Goal: Complete application form: Complete application form

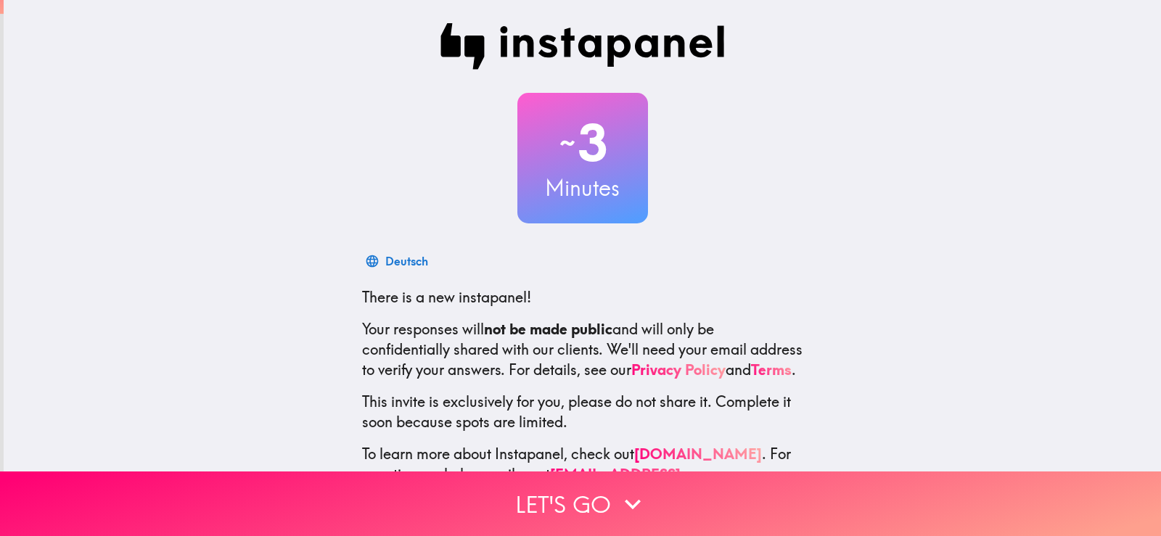
scroll to position [67, 0]
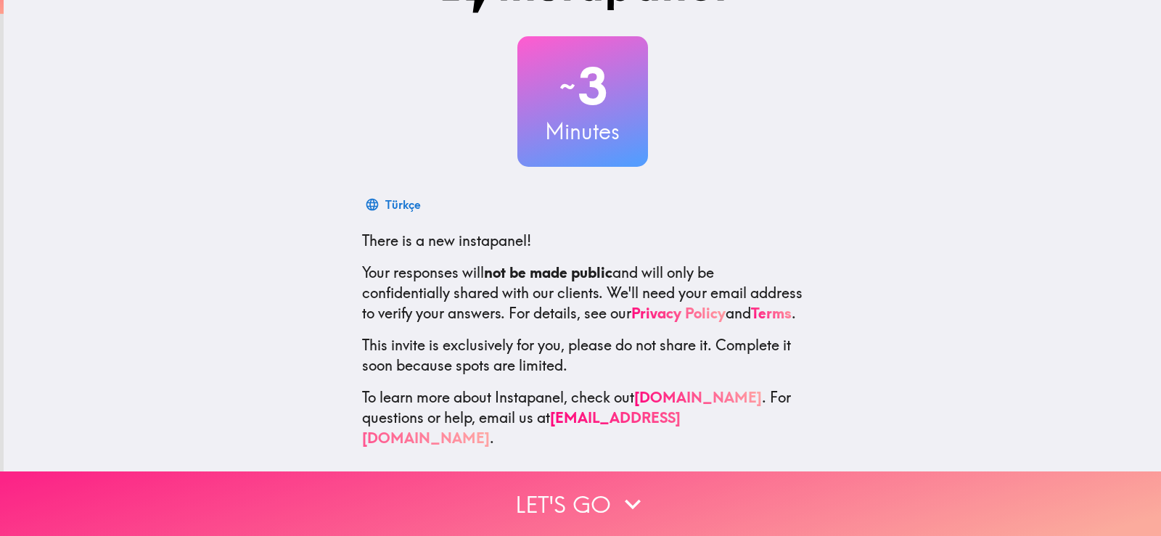
click at [588, 489] on button "Let's go" at bounding box center [580, 504] width 1161 height 65
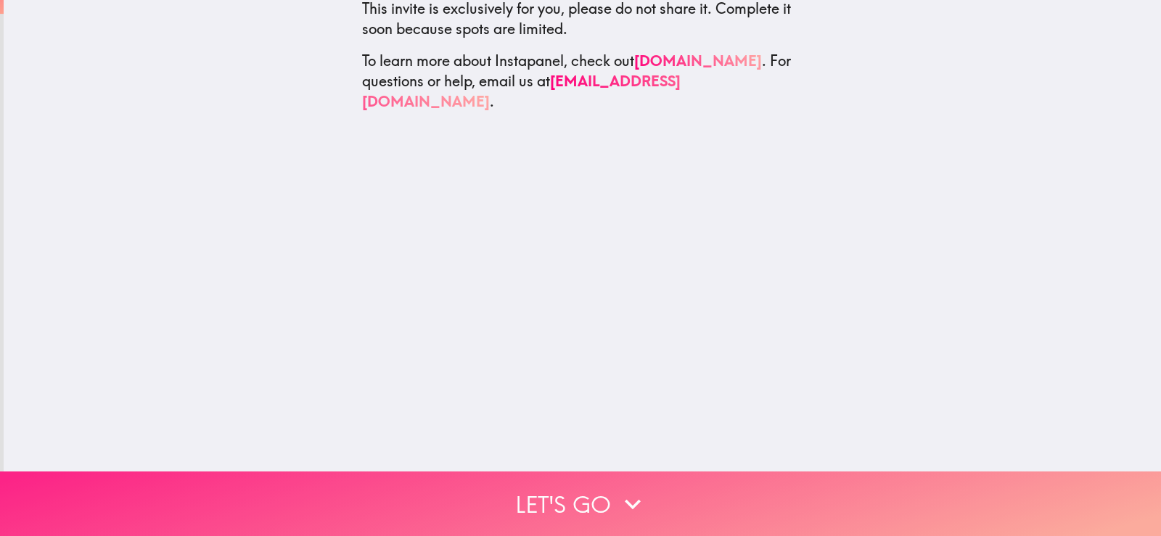
scroll to position [0, 0]
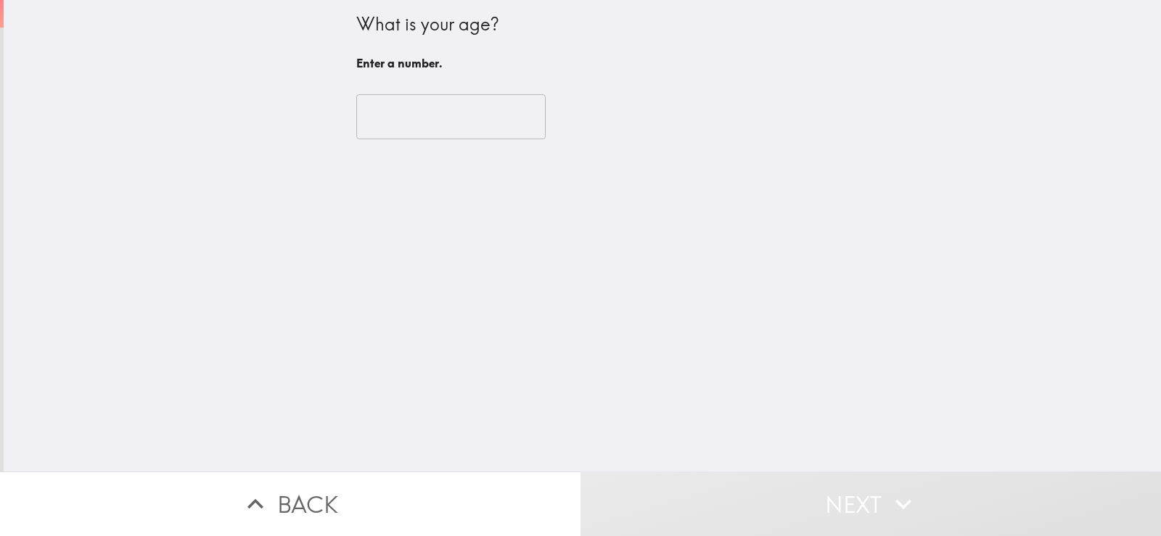
click at [395, 107] on input "number" at bounding box center [450, 116] width 189 height 45
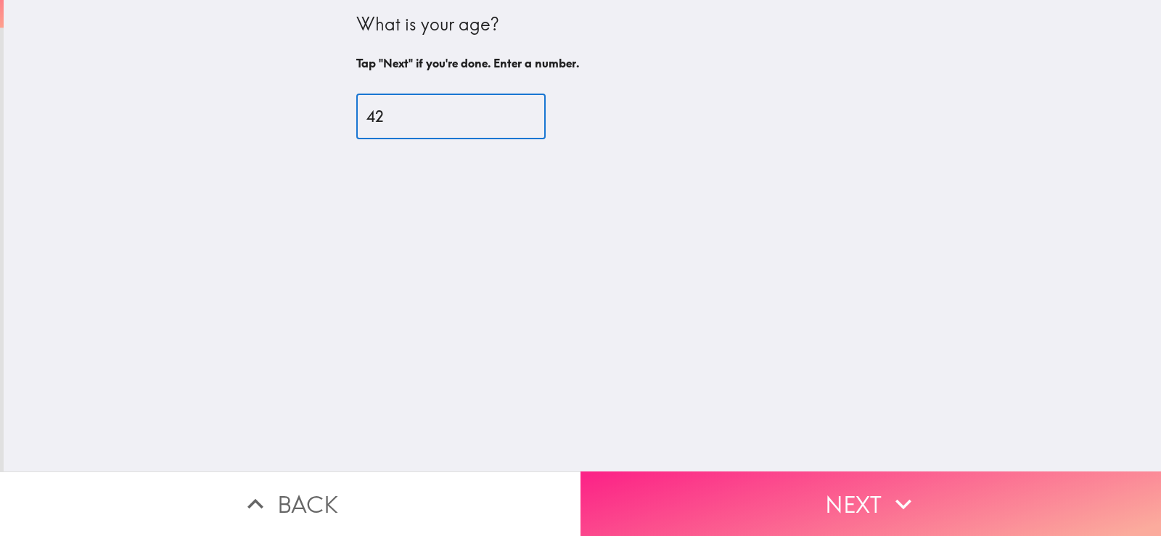
type input "42"
click at [831, 488] on button "Next" at bounding box center [871, 504] width 581 height 65
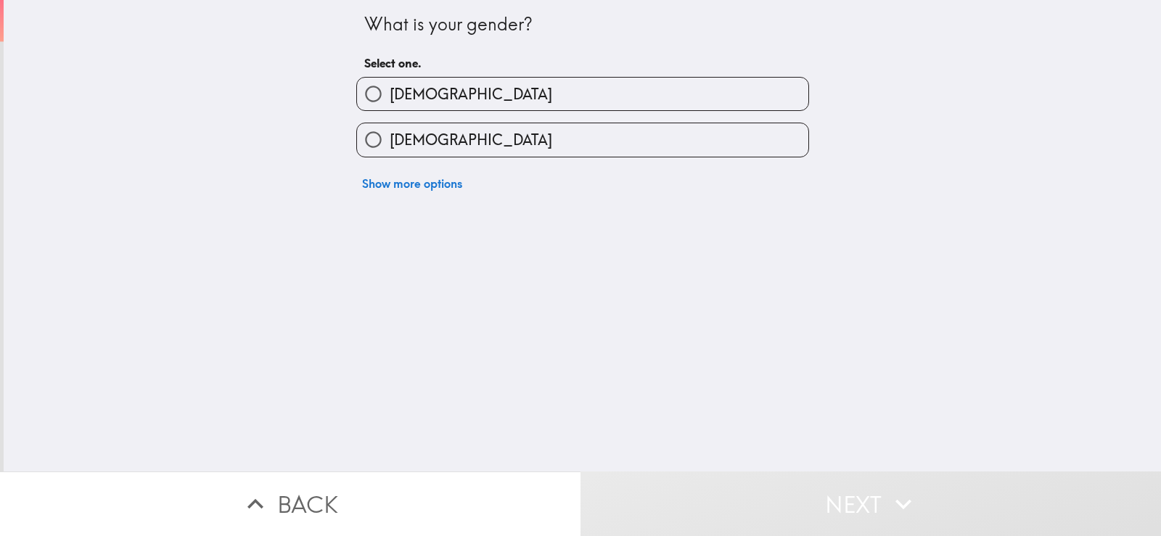
click at [410, 85] on span "[DEMOGRAPHIC_DATA]" at bounding box center [471, 94] width 163 height 20
click at [390, 85] on input "[DEMOGRAPHIC_DATA]" at bounding box center [373, 94] width 33 height 33
radio input "true"
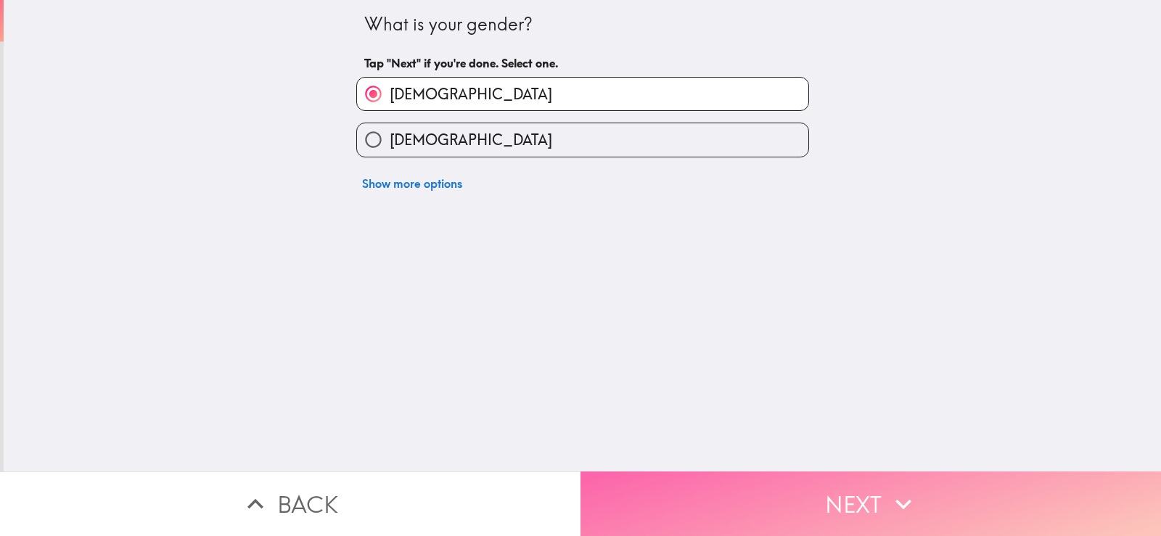
click at [819, 489] on button "Next" at bounding box center [871, 504] width 581 height 65
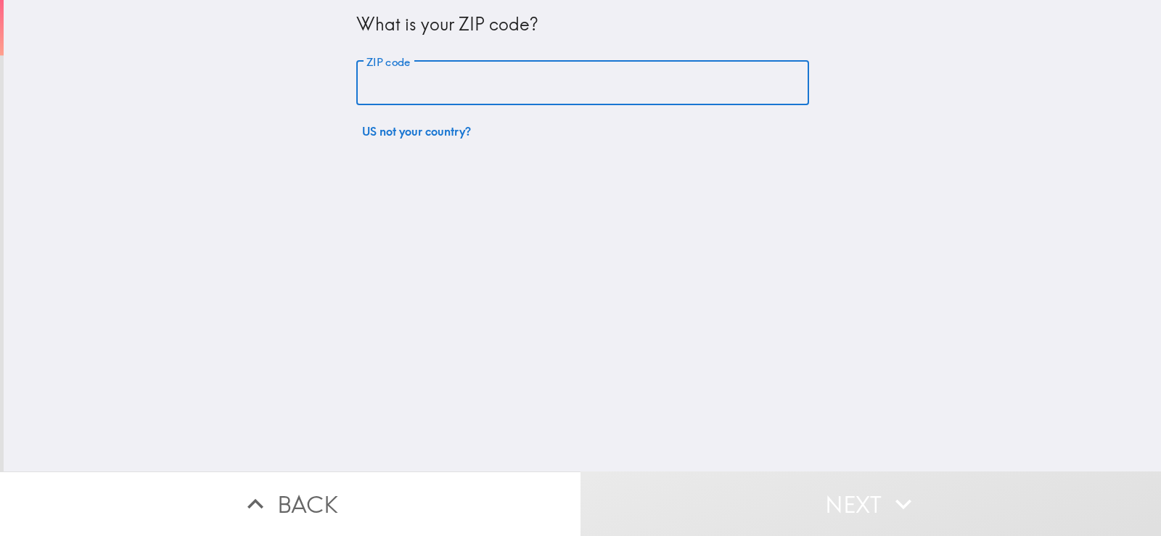
click at [425, 97] on input "ZIP code" at bounding box center [582, 83] width 453 height 45
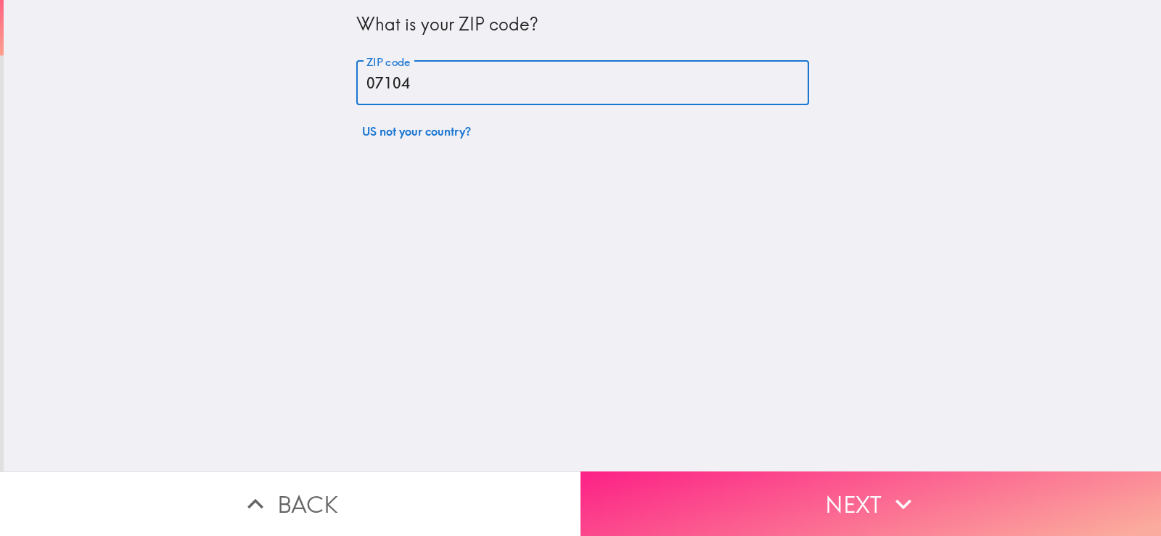
type input "07104"
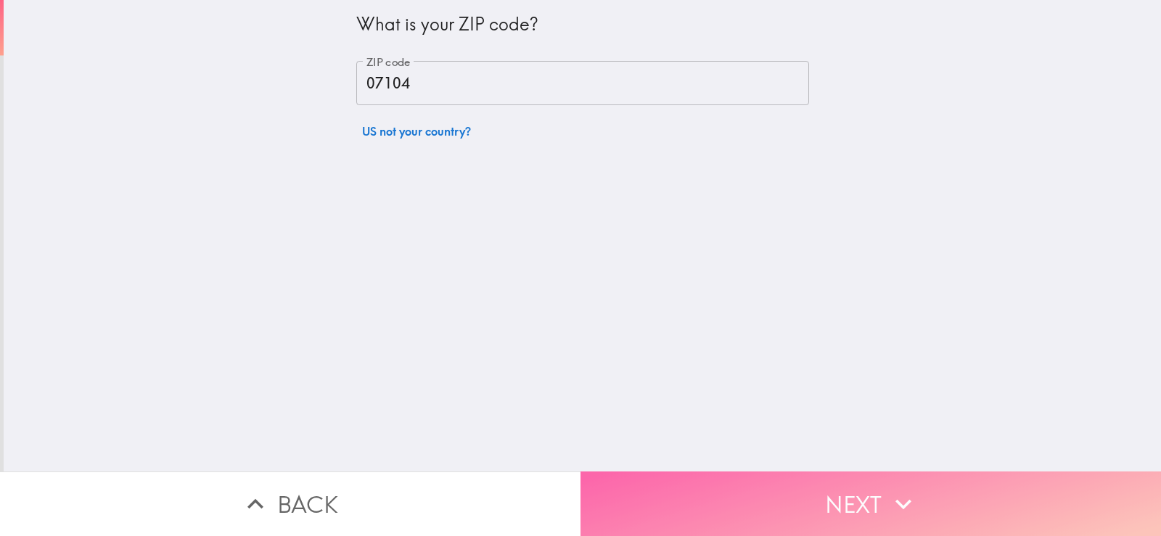
click at [754, 476] on button "Next" at bounding box center [871, 504] width 581 height 65
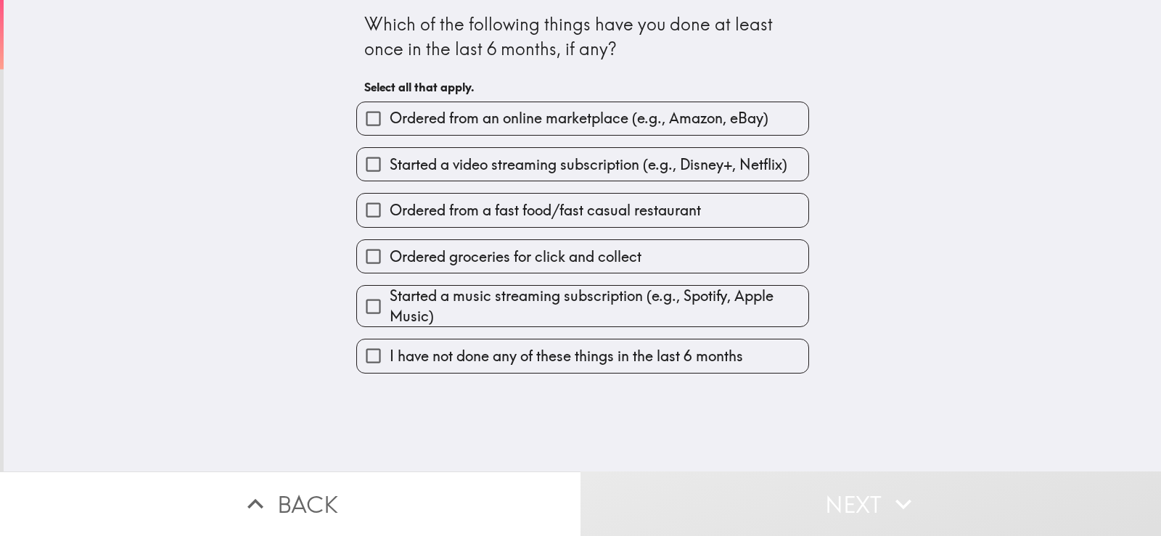
click at [567, 123] on span "Ordered from an online marketplace (e.g., Amazon, eBay)" at bounding box center [579, 118] width 379 height 20
click at [390, 123] on input "Ordered from an online marketplace (e.g., Amazon, eBay)" at bounding box center [373, 118] width 33 height 33
checkbox input "true"
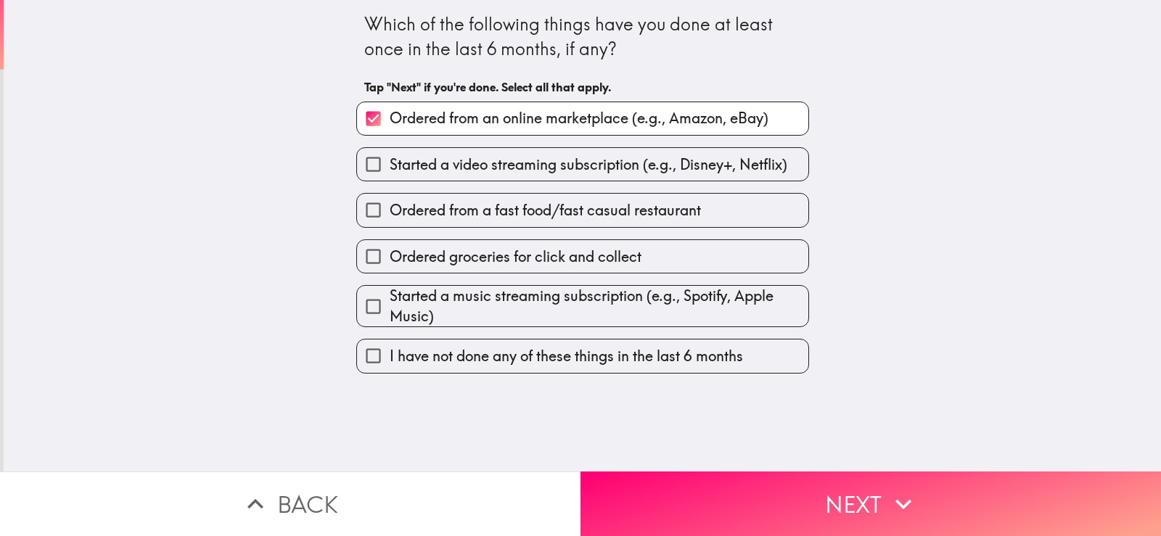
click at [547, 162] on span "Started a video streaming subscription (e.g., Disney+, Netflix)" at bounding box center [589, 165] width 398 height 20
click at [390, 162] on input "Started a video streaming subscription (e.g., Disney+, Netflix)" at bounding box center [373, 164] width 33 height 33
checkbox input "true"
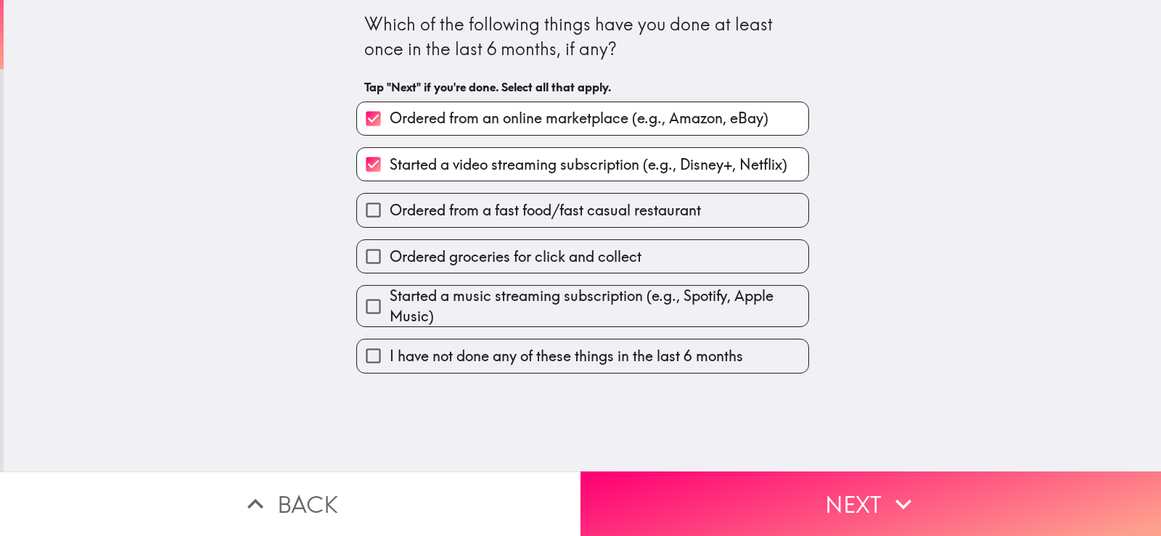
click at [544, 210] on span "Ordered from a fast food/fast casual restaurant" at bounding box center [545, 210] width 311 height 20
click at [390, 210] on input "Ordered from a fast food/fast casual restaurant" at bounding box center [373, 210] width 33 height 33
checkbox input "true"
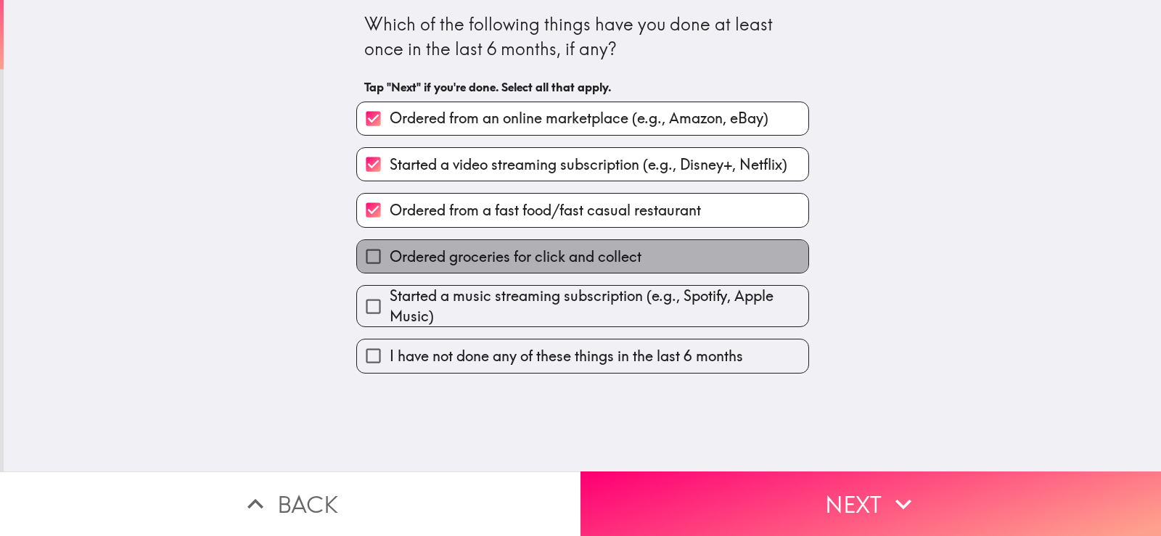
click at [536, 255] on span "Ordered groceries for click and collect" at bounding box center [516, 257] width 252 height 20
click at [390, 255] on input "Ordered groceries for click and collect" at bounding box center [373, 256] width 33 height 33
checkbox input "true"
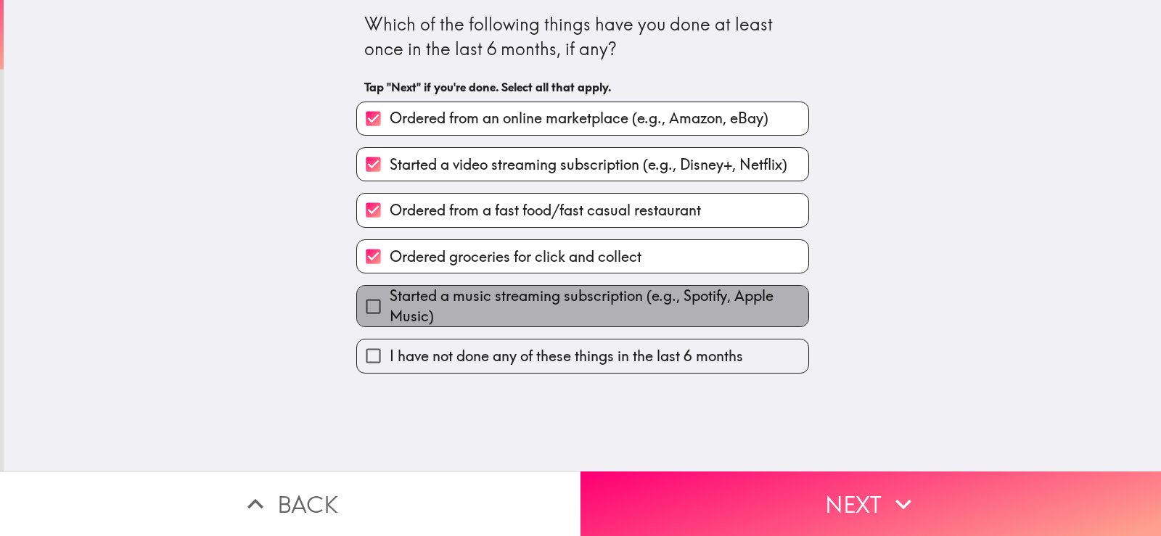
click at [524, 309] on span "Started a music streaming subscription (e.g., Spotify, Apple Music)" at bounding box center [599, 306] width 419 height 41
click at [390, 309] on input "Started a music streaming subscription (e.g., Spotify, Apple Music)" at bounding box center [373, 306] width 33 height 33
checkbox input "true"
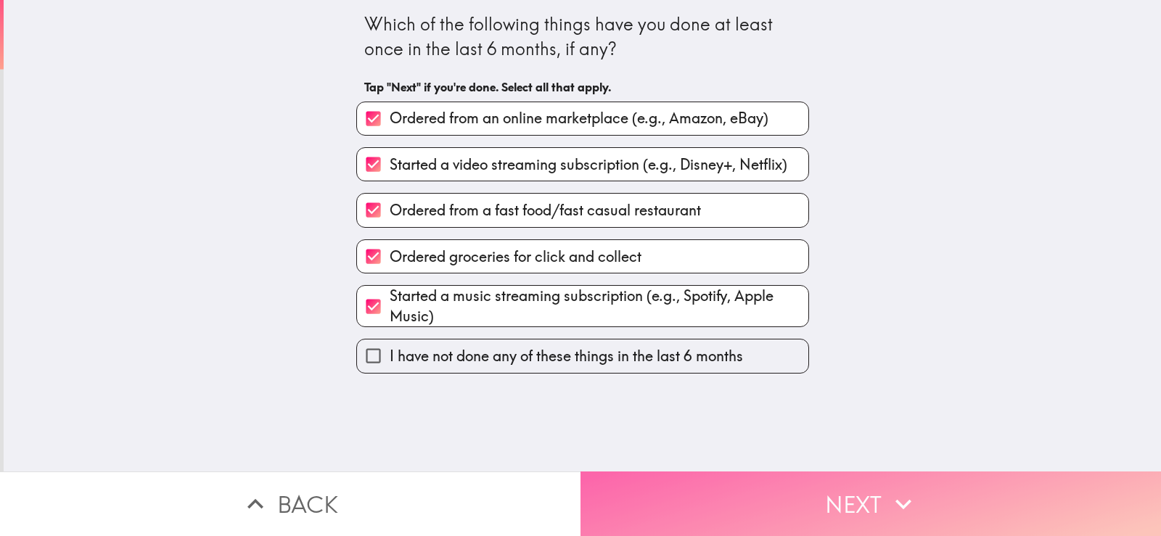
click at [842, 481] on button "Next" at bounding box center [871, 504] width 581 height 65
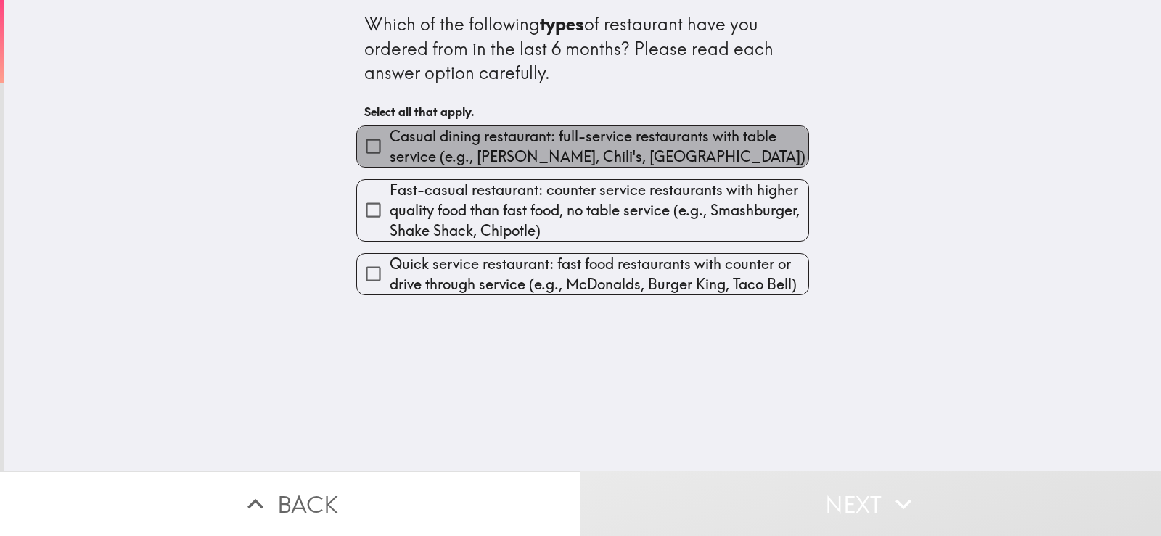
click at [520, 157] on span "Casual dining restaurant: full-service restaurants with table service (e.g., [P…" at bounding box center [599, 146] width 419 height 41
click at [390, 157] on input "Casual dining restaurant: full-service restaurants with table service (e.g., [P…" at bounding box center [373, 146] width 33 height 33
checkbox input "true"
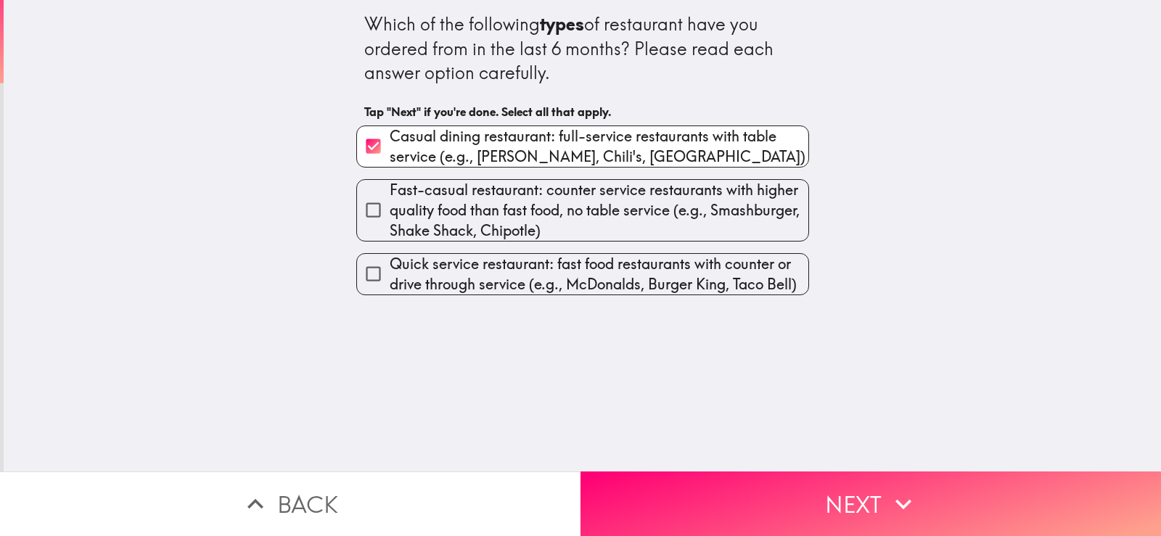
click at [496, 218] on span "Fast-casual restaurant: counter service restaurants with higher quality food th…" at bounding box center [599, 210] width 419 height 61
click at [390, 218] on input "Fast-casual restaurant: counter service restaurants with higher quality food th…" at bounding box center [373, 210] width 33 height 33
checkbox input "true"
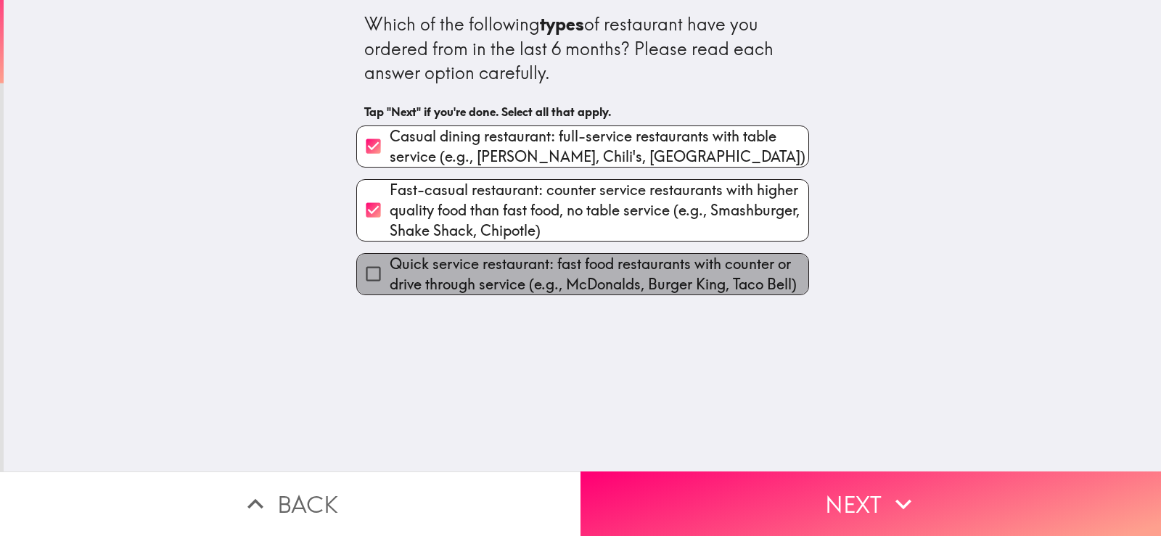
click at [480, 286] on span "Quick service restaurant: fast food restaurants with counter or drive through s…" at bounding box center [599, 274] width 419 height 41
click at [390, 286] on input "Quick service restaurant: fast food restaurants with counter or drive through s…" at bounding box center [373, 274] width 33 height 33
checkbox input "true"
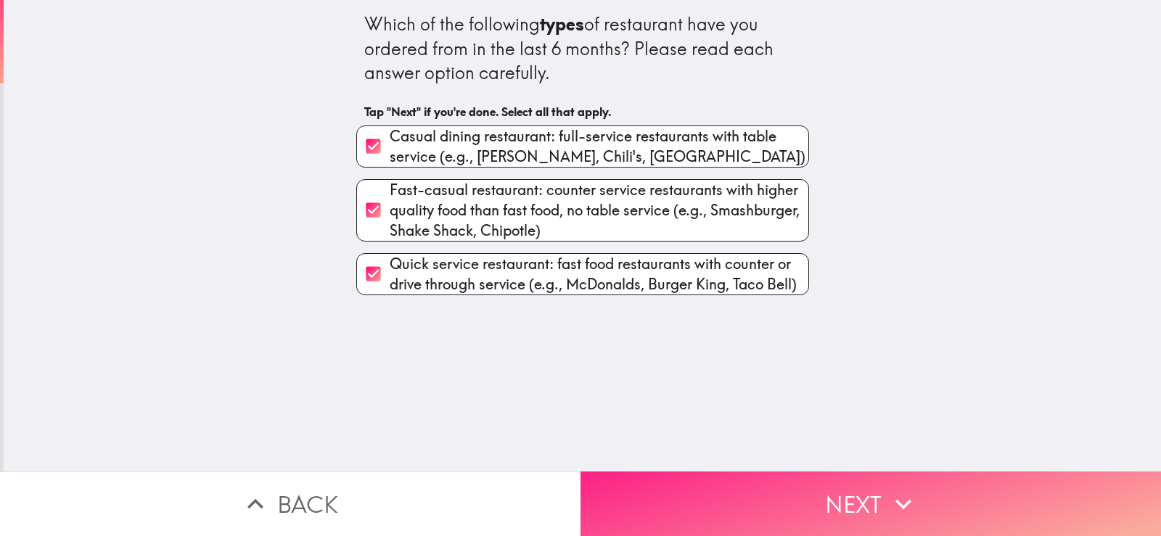
click at [781, 489] on button "Next" at bounding box center [871, 504] width 581 height 65
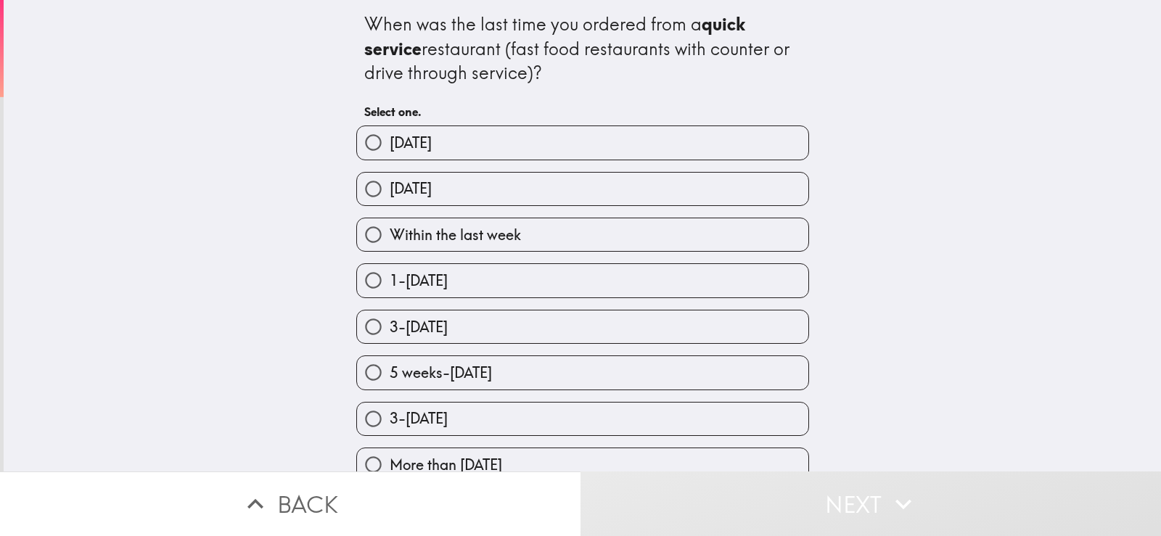
click at [405, 195] on span "[DATE]" at bounding box center [411, 189] width 42 height 20
click at [390, 195] on input "[DATE]" at bounding box center [373, 189] width 33 height 33
radio input "true"
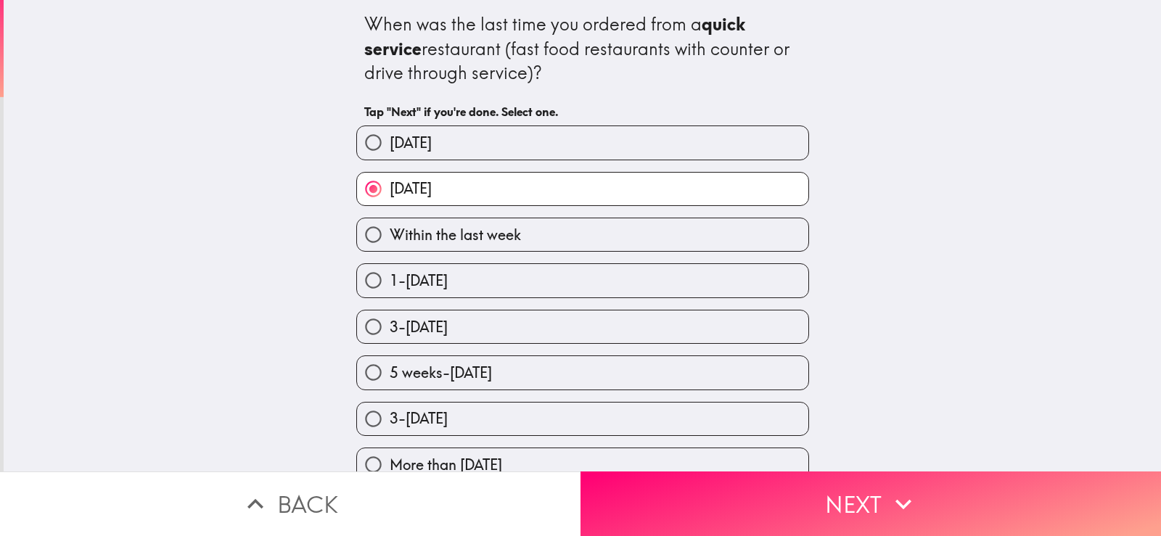
click at [861, 499] on button "Next" at bounding box center [871, 504] width 581 height 65
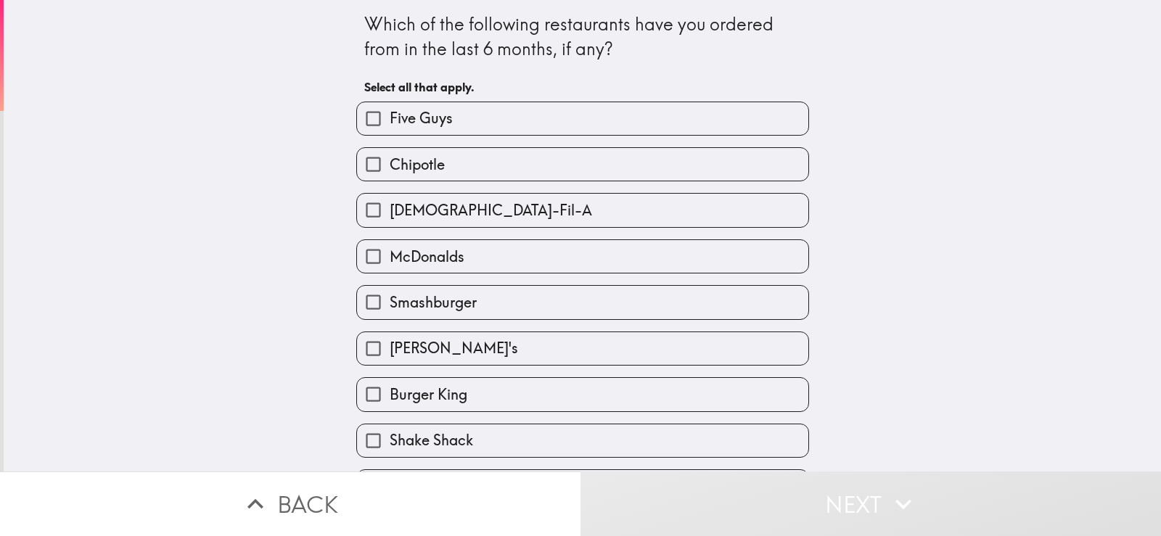
click at [472, 117] on label "Five Guys" at bounding box center [582, 118] width 451 height 33
click at [390, 117] on input "Five Guys" at bounding box center [373, 118] width 33 height 33
checkbox input "true"
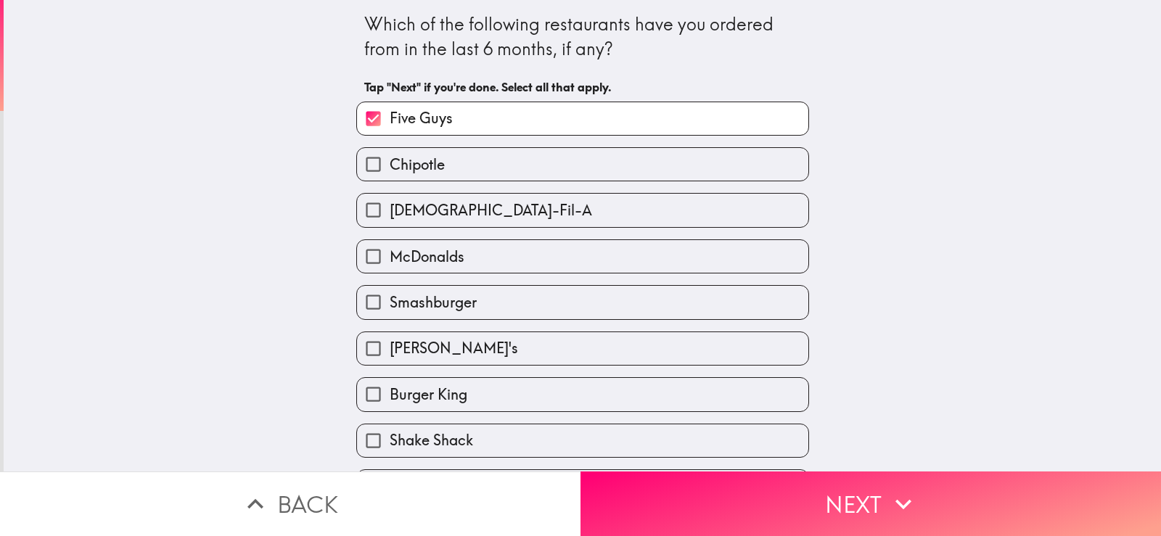
click at [472, 167] on label "Chipotle" at bounding box center [582, 164] width 451 height 33
click at [390, 167] on input "Chipotle" at bounding box center [373, 164] width 33 height 33
checkbox input "true"
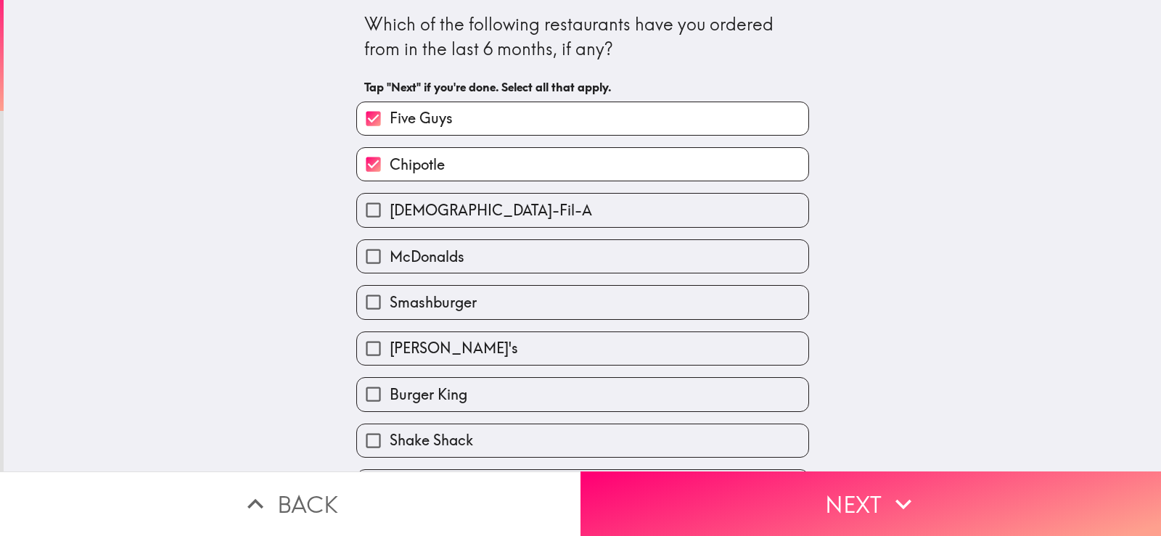
click at [449, 213] on span "[DEMOGRAPHIC_DATA]-Fil-A" at bounding box center [491, 210] width 202 height 20
click at [390, 213] on input "[DEMOGRAPHIC_DATA]-Fil-A" at bounding box center [373, 210] width 33 height 33
checkbox input "true"
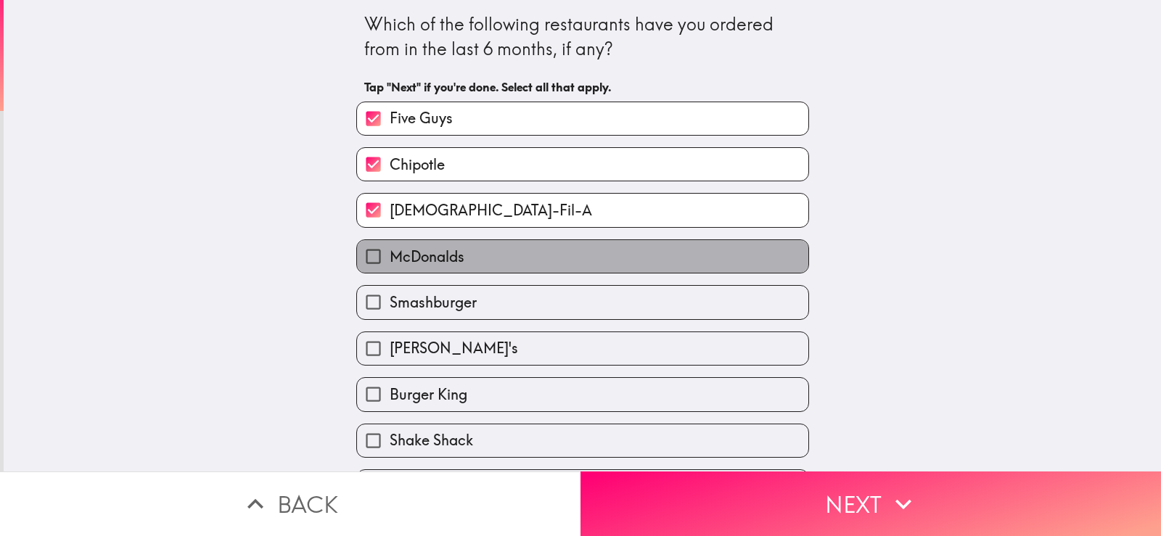
click at [425, 255] on span "McDonalds" at bounding box center [427, 257] width 75 height 20
click at [390, 255] on input "McDonalds" at bounding box center [373, 256] width 33 height 33
checkbox input "true"
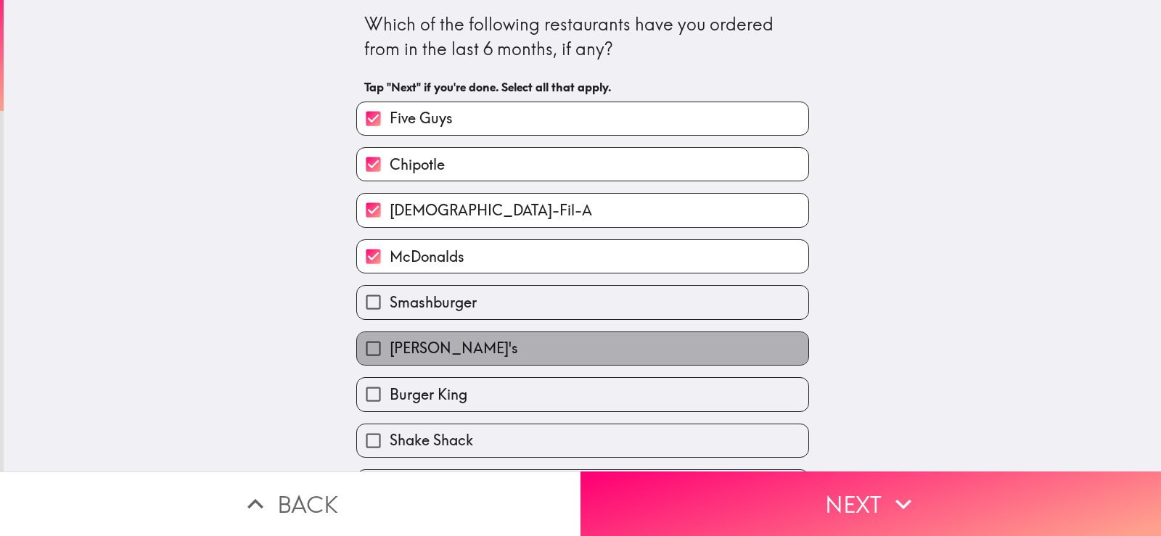
click at [431, 353] on span "[PERSON_NAME]'s" at bounding box center [454, 348] width 128 height 20
click at [390, 353] on input "[PERSON_NAME]'s" at bounding box center [373, 348] width 33 height 33
checkbox input "true"
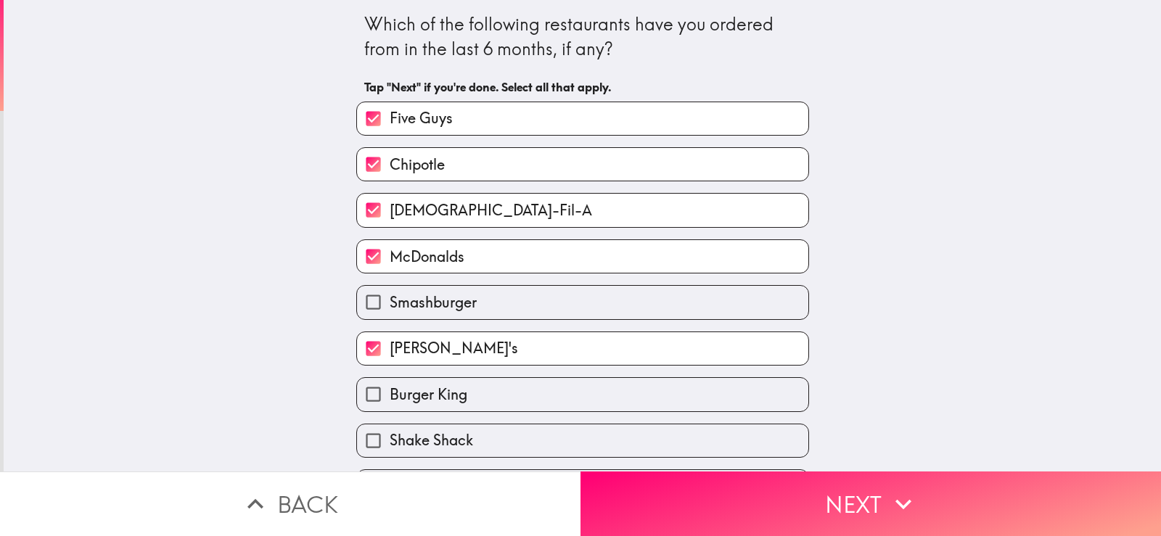
click at [430, 386] on span "Burger King" at bounding box center [429, 395] width 78 height 20
click at [390, 386] on input "Burger King" at bounding box center [373, 394] width 33 height 33
checkbox input "true"
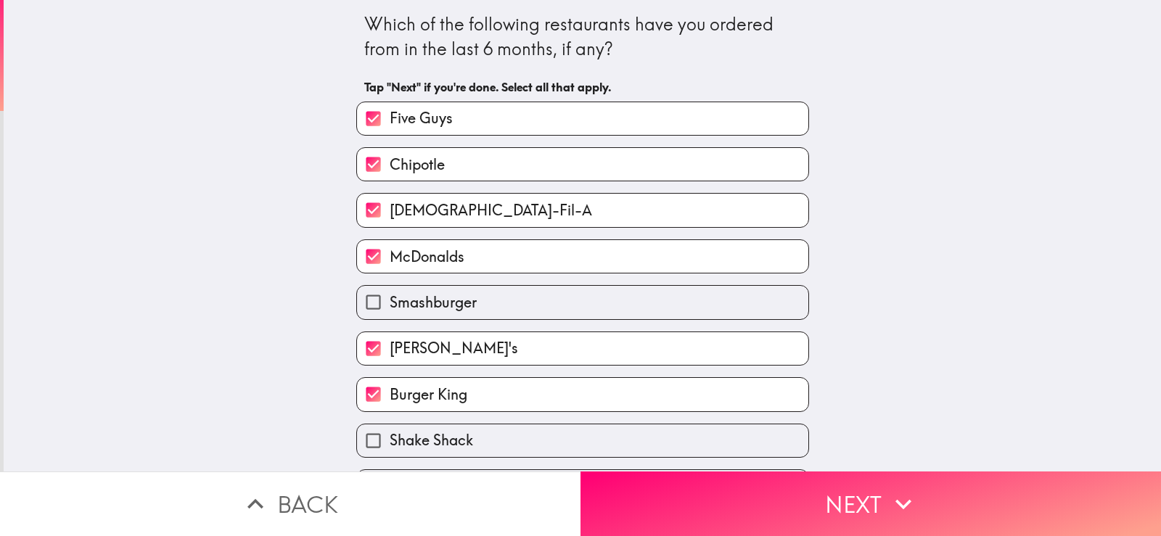
scroll to position [43, 0]
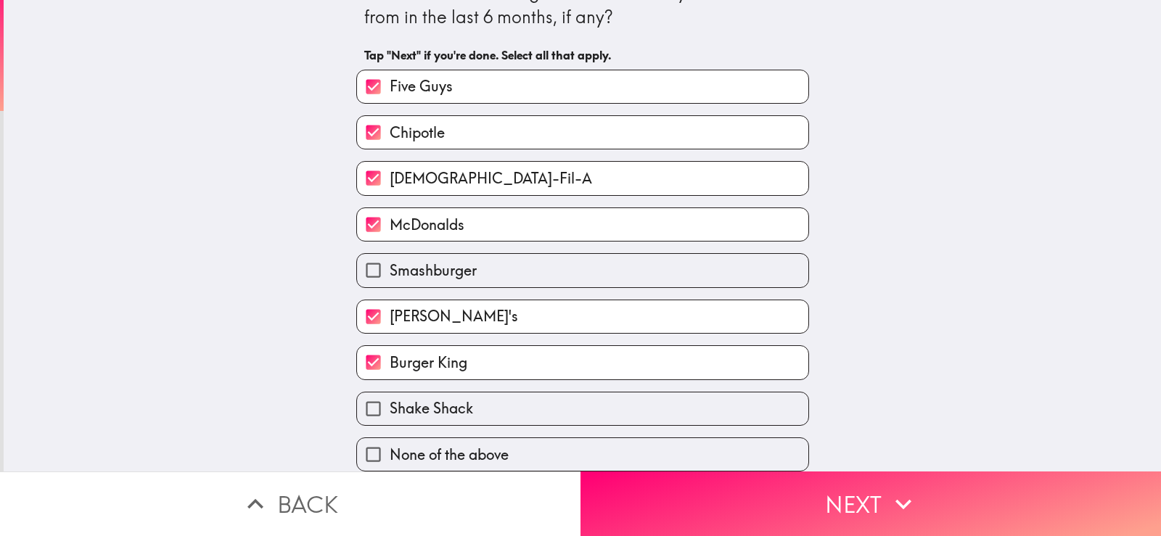
click at [474, 412] on label "Shake Shack" at bounding box center [582, 409] width 451 height 33
click at [390, 412] on input "Shake Shack" at bounding box center [373, 409] width 33 height 33
checkbox input "true"
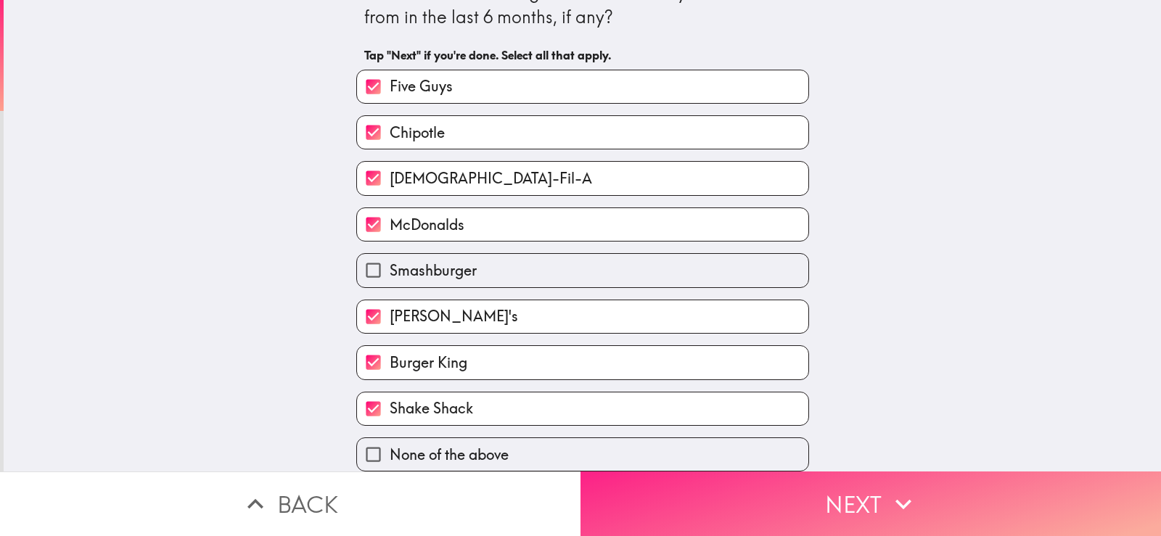
click at [739, 505] on button "Next" at bounding box center [871, 504] width 581 height 65
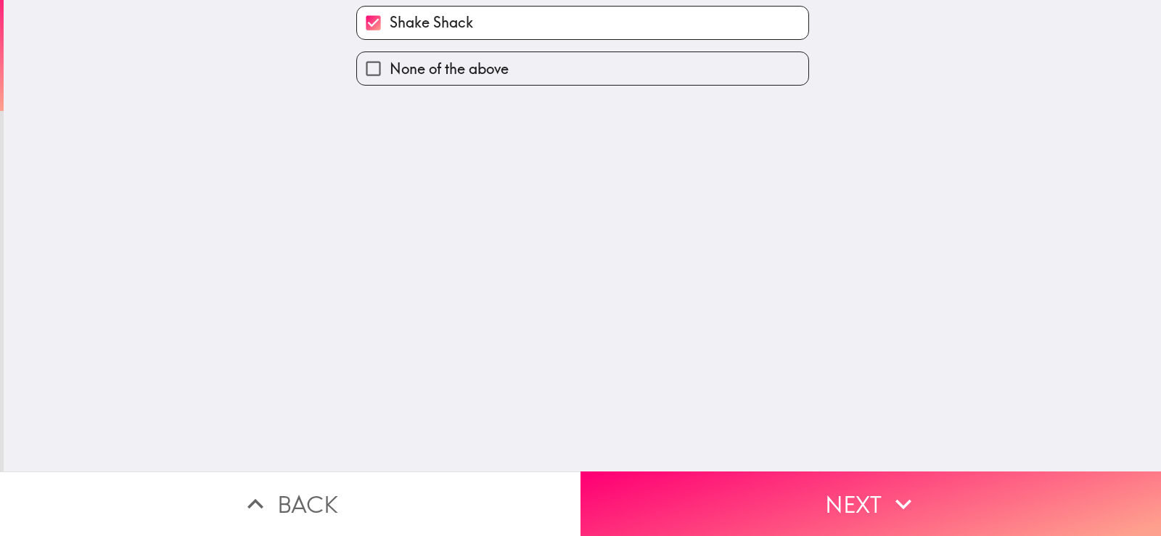
scroll to position [0, 0]
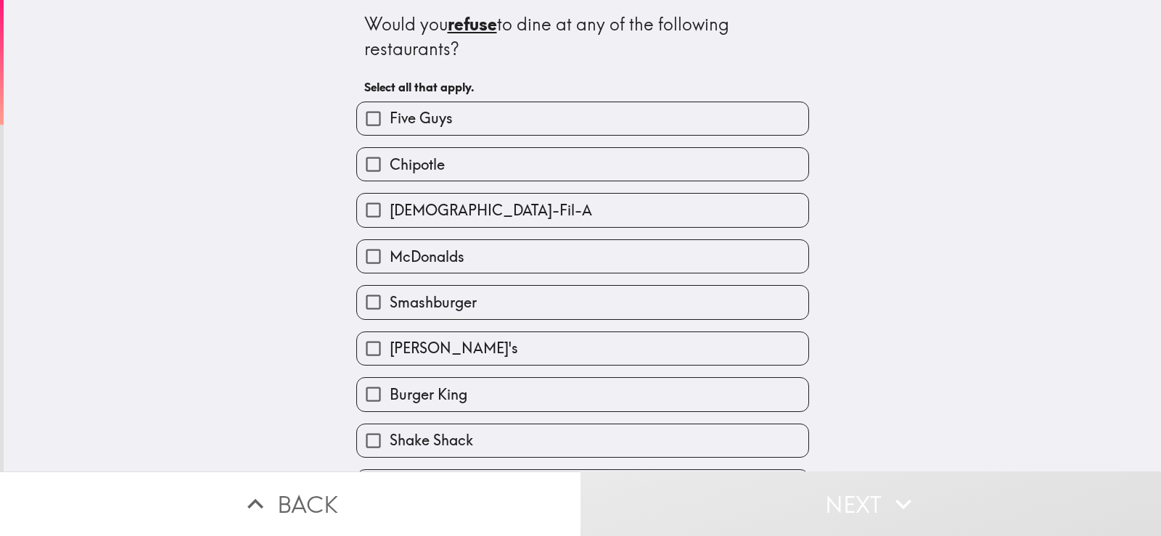
click at [533, 20] on div "Would you refuse to dine at any of the following restaurants?" at bounding box center [582, 36] width 437 height 49
click at [523, 25] on div "Would you refuse to dine at any of the following restaurants?" at bounding box center [582, 36] width 437 height 49
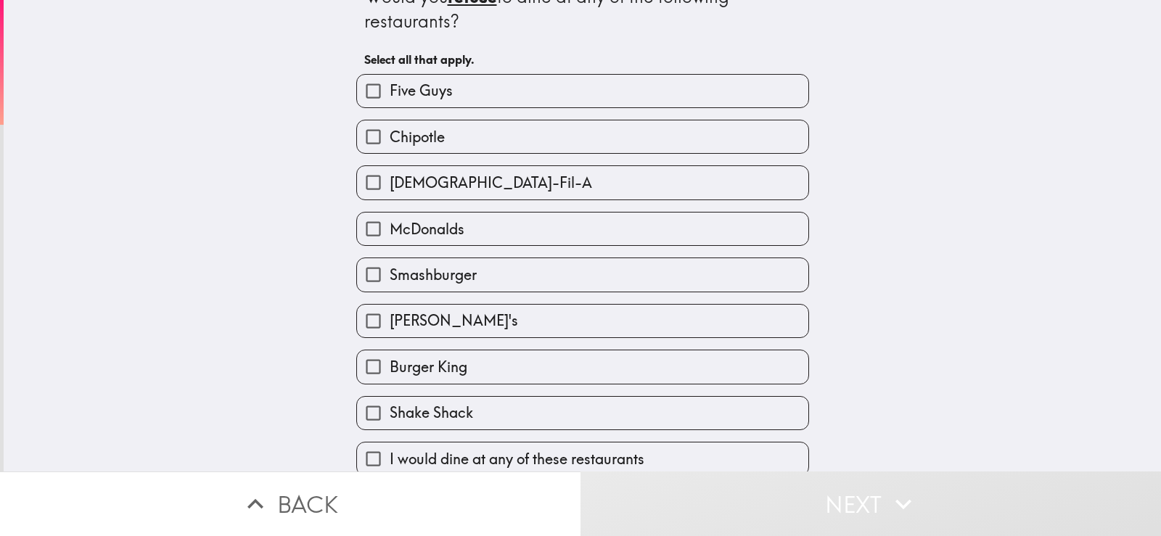
scroll to position [43, 0]
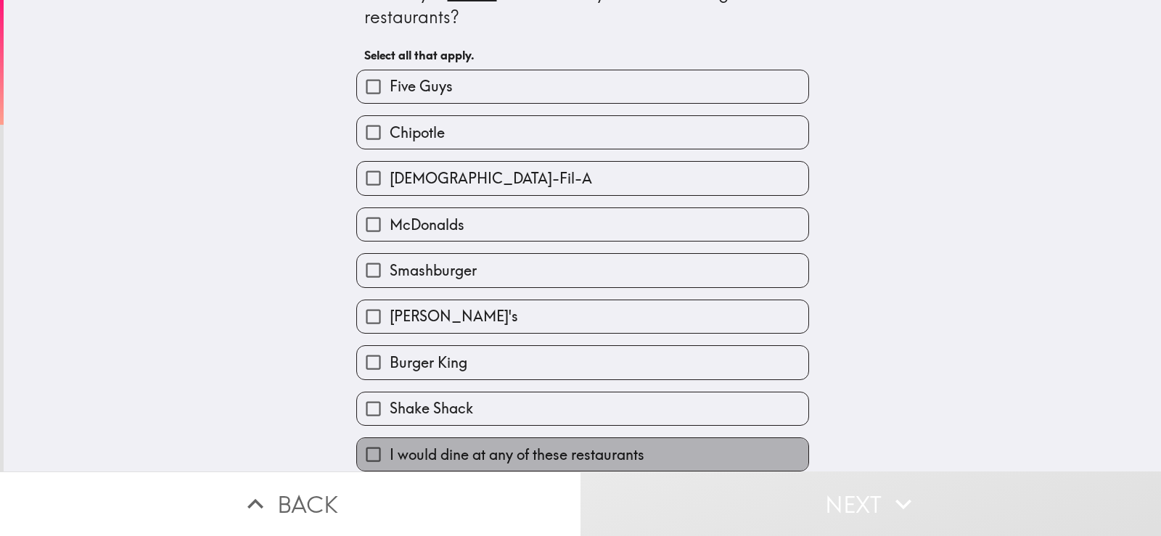
click at [424, 448] on span "I would dine at any of these restaurants" at bounding box center [517, 455] width 255 height 20
click at [390, 448] on input "I would dine at any of these restaurants" at bounding box center [373, 454] width 33 height 33
checkbox input "true"
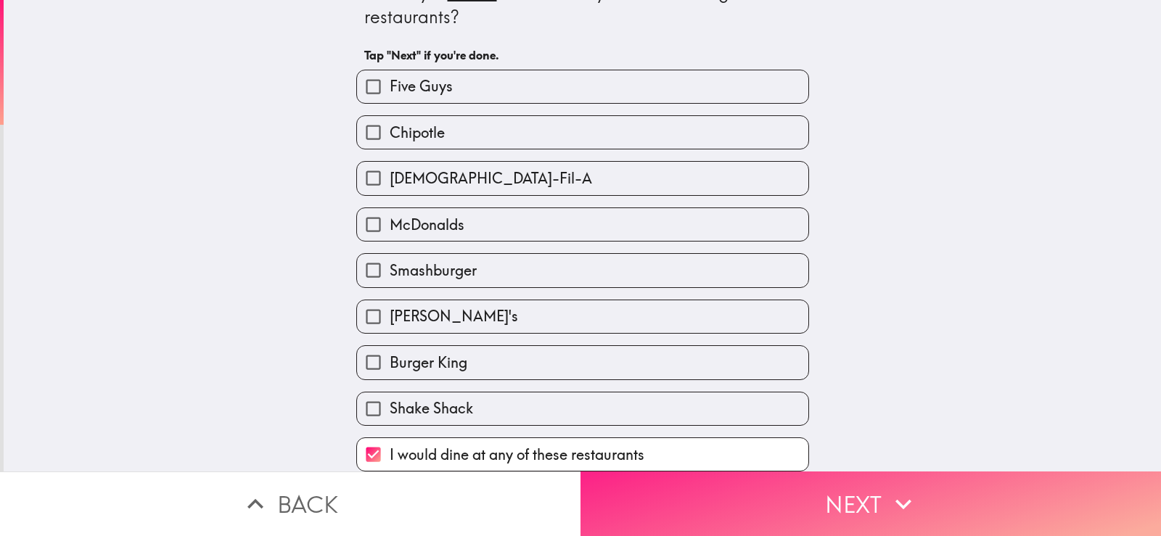
click at [752, 509] on button "Next" at bounding box center [871, 504] width 581 height 65
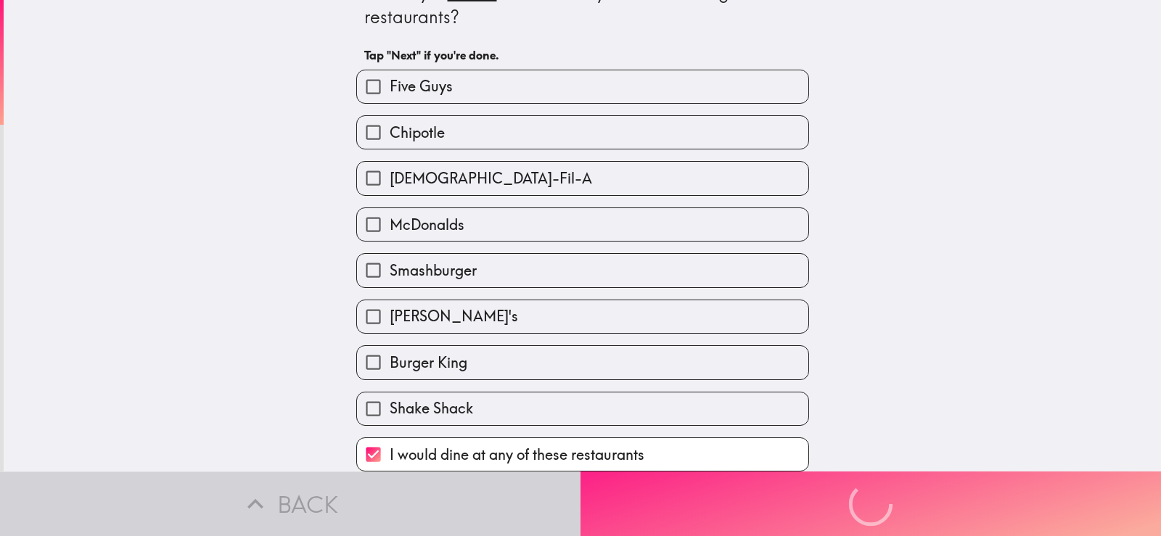
scroll to position [0, 0]
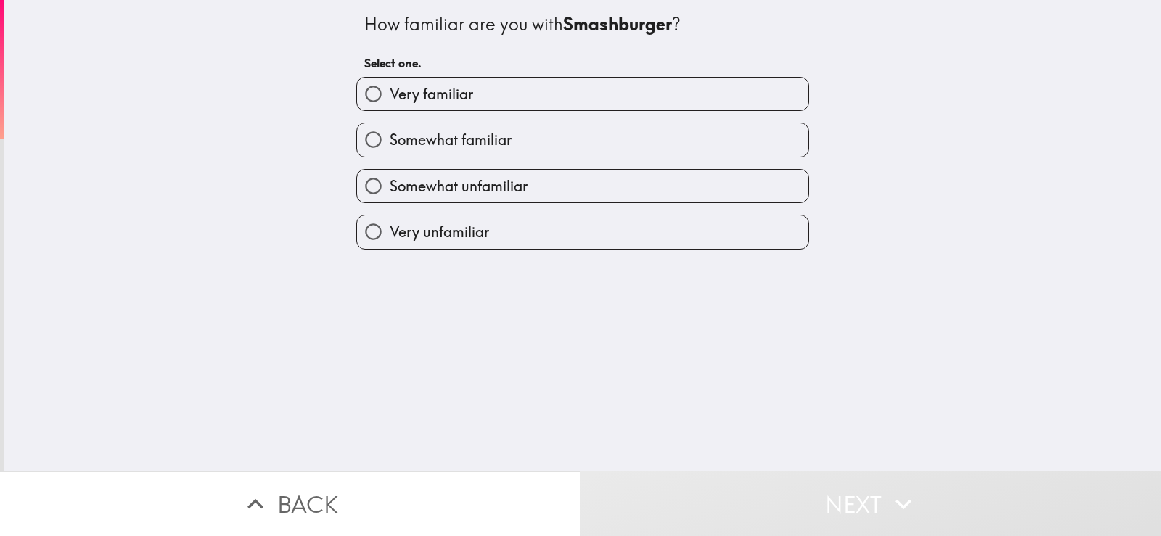
click at [433, 100] on span "Very familiar" at bounding box center [431, 94] width 83 height 20
click at [390, 100] on input "Very familiar" at bounding box center [373, 94] width 33 height 33
radio input "true"
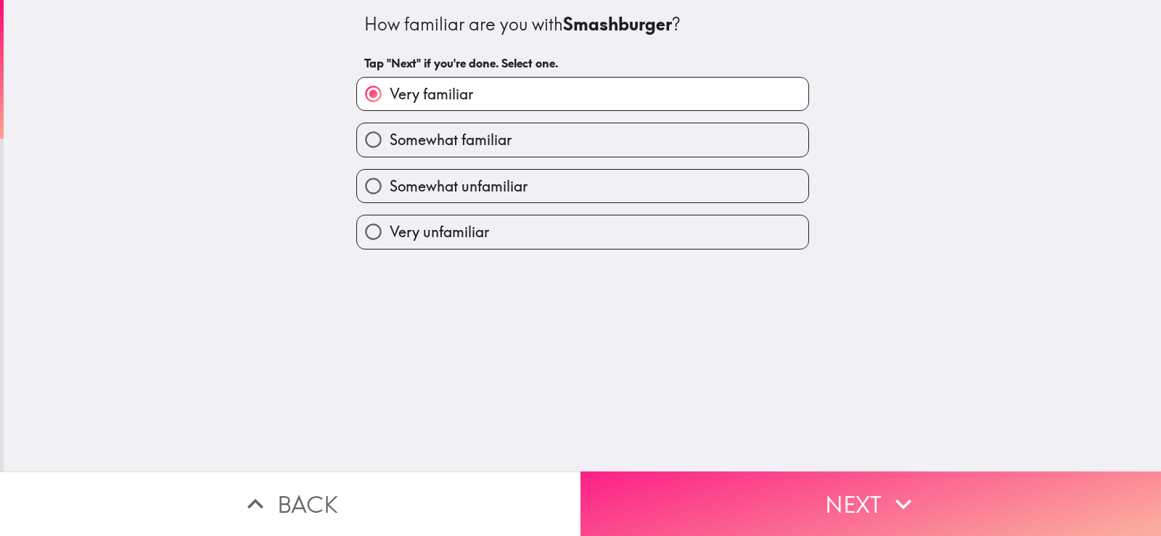
click at [814, 481] on button "Next" at bounding box center [871, 504] width 581 height 65
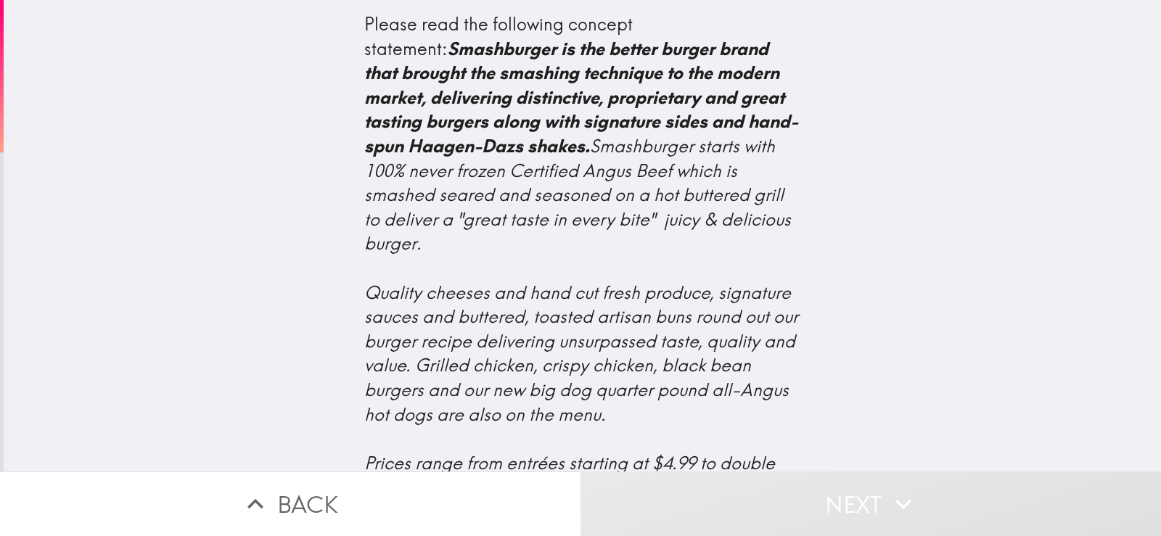
scroll to position [615, 0]
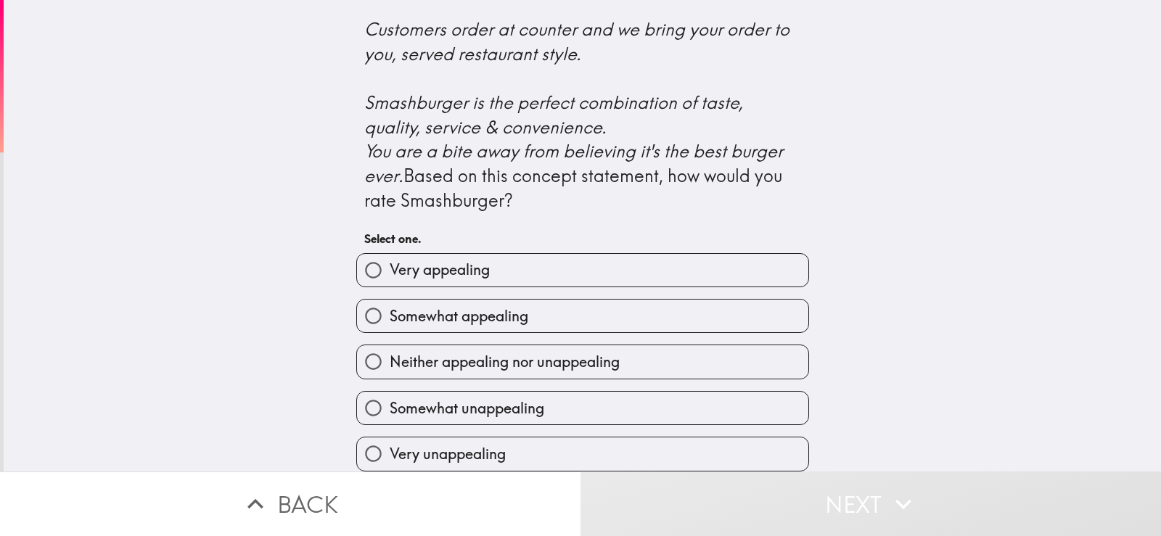
click at [433, 260] on span "Very appealing" at bounding box center [440, 270] width 100 height 20
click at [390, 254] on input "Very appealing" at bounding box center [373, 270] width 33 height 33
radio input "true"
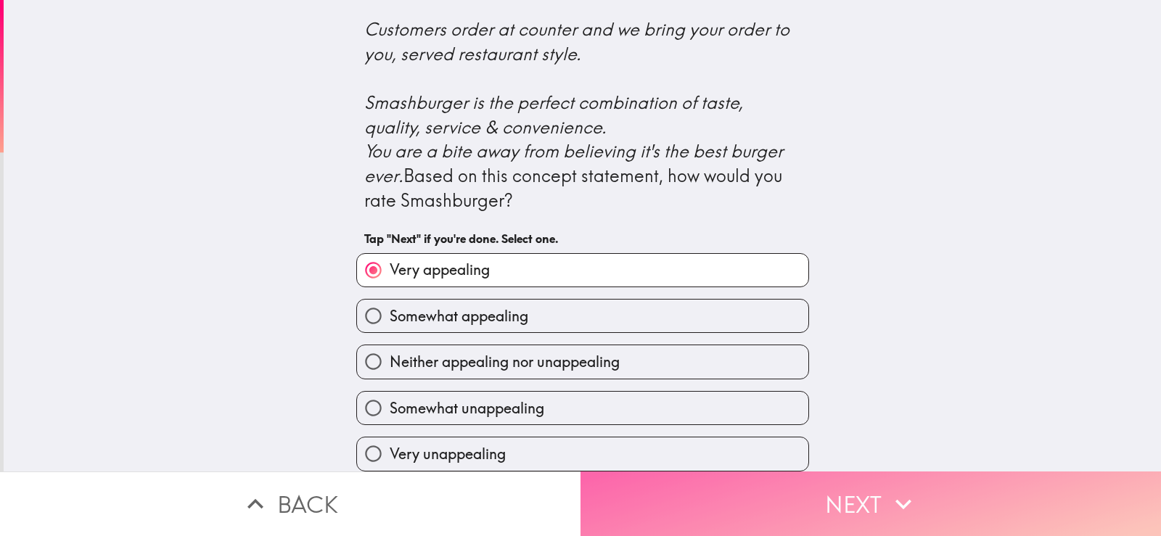
click at [742, 488] on button "Next" at bounding box center [871, 504] width 581 height 65
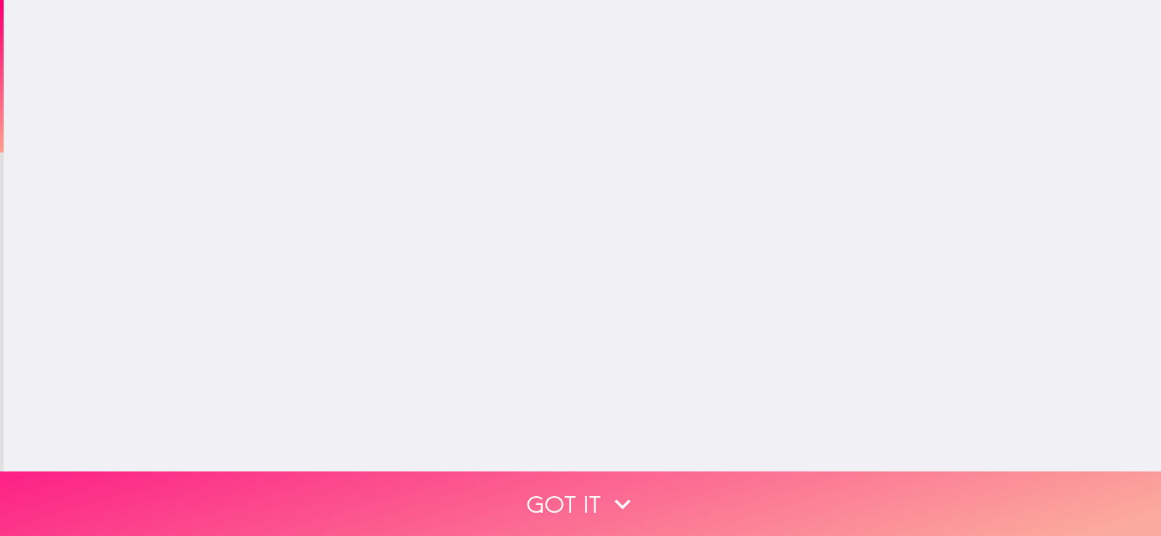
scroll to position [0, 0]
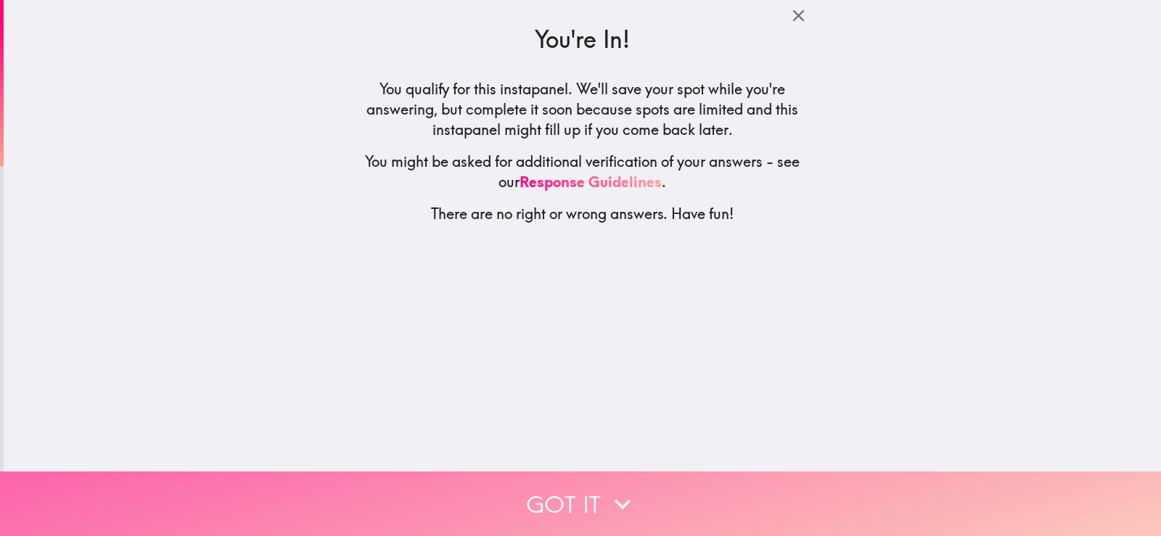
click at [578, 489] on button "Got it" at bounding box center [580, 504] width 1161 height 65
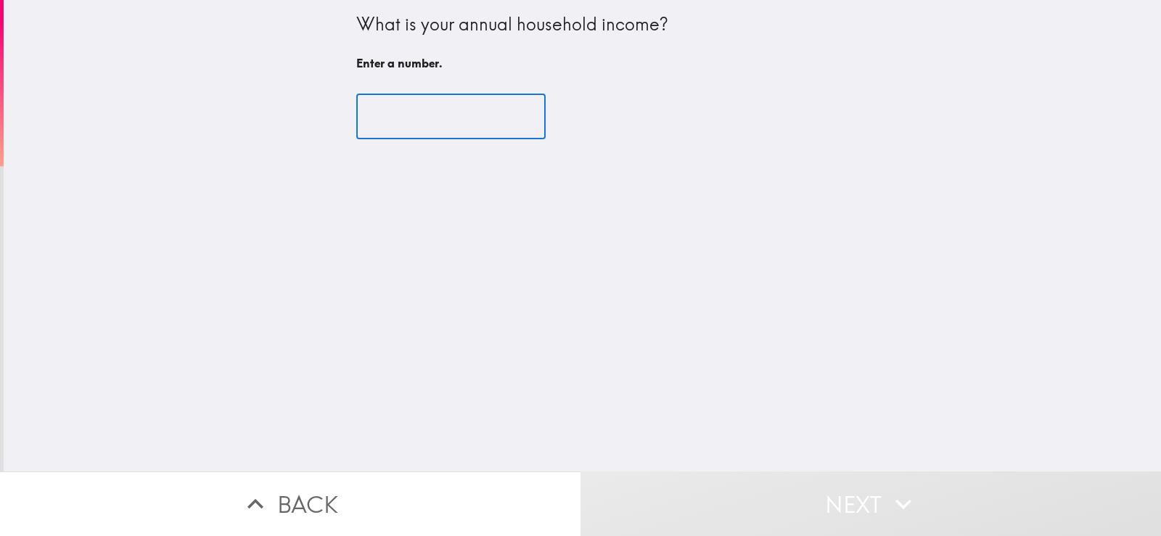
click at [393, 112] on input "number" at bounding box center [450, 116] width 189 height 45
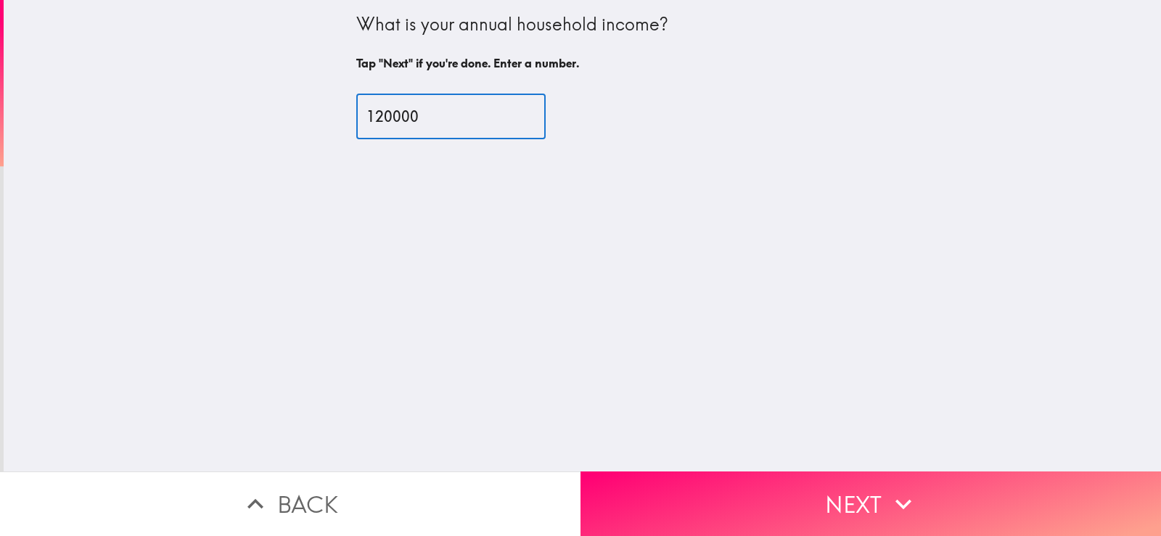
type input "120000"
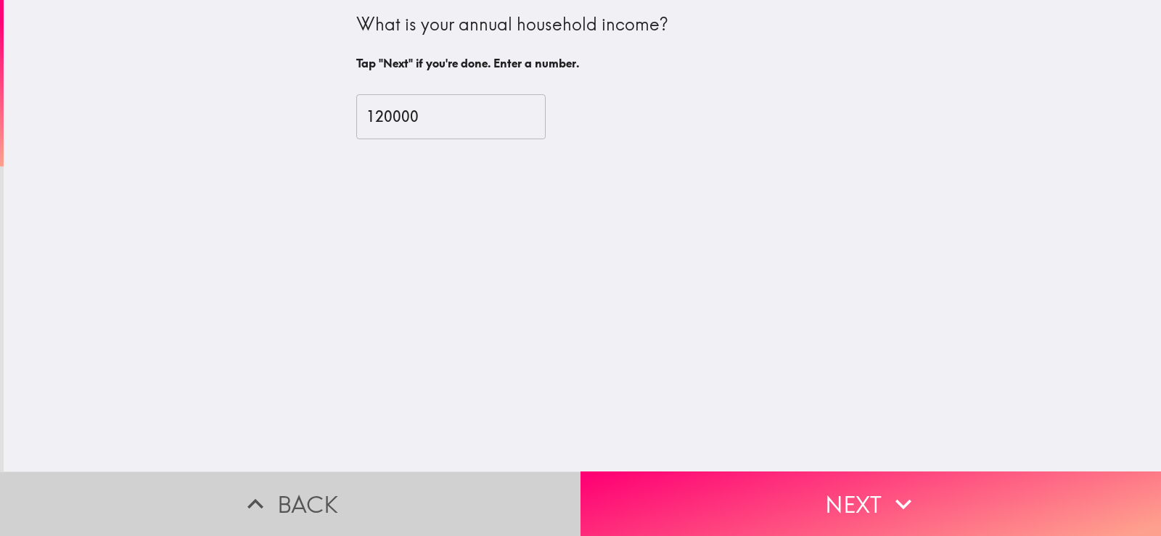
click at [256, 488] on icon "button" at bounding box center [255, 504] width 32 height 32
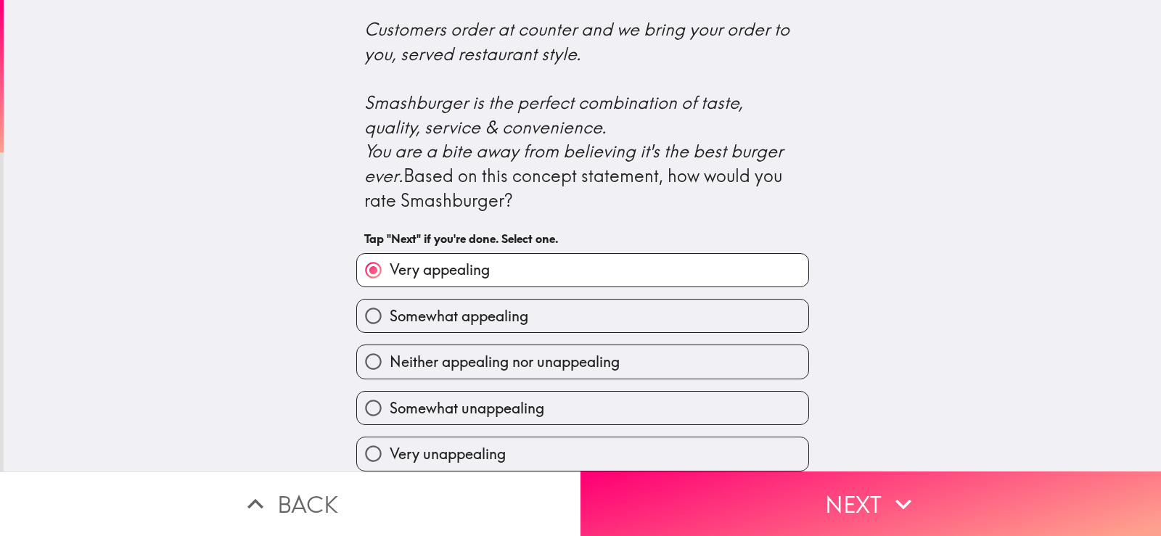
scroll to position [615, 0]
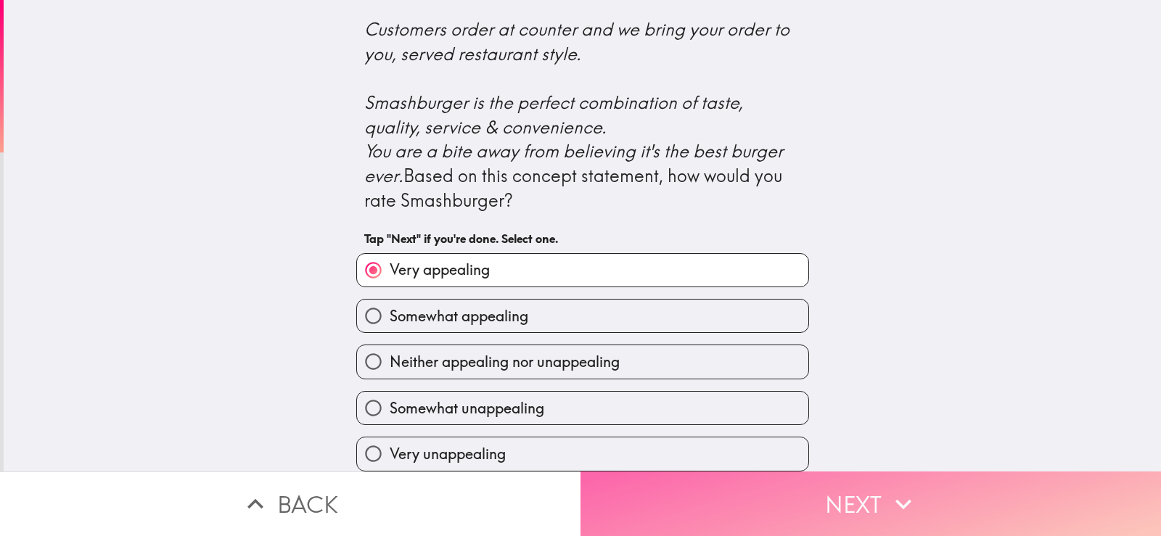
click at [749, 492] on button "Next" at bounding box center [871, 504] width 581 height 65
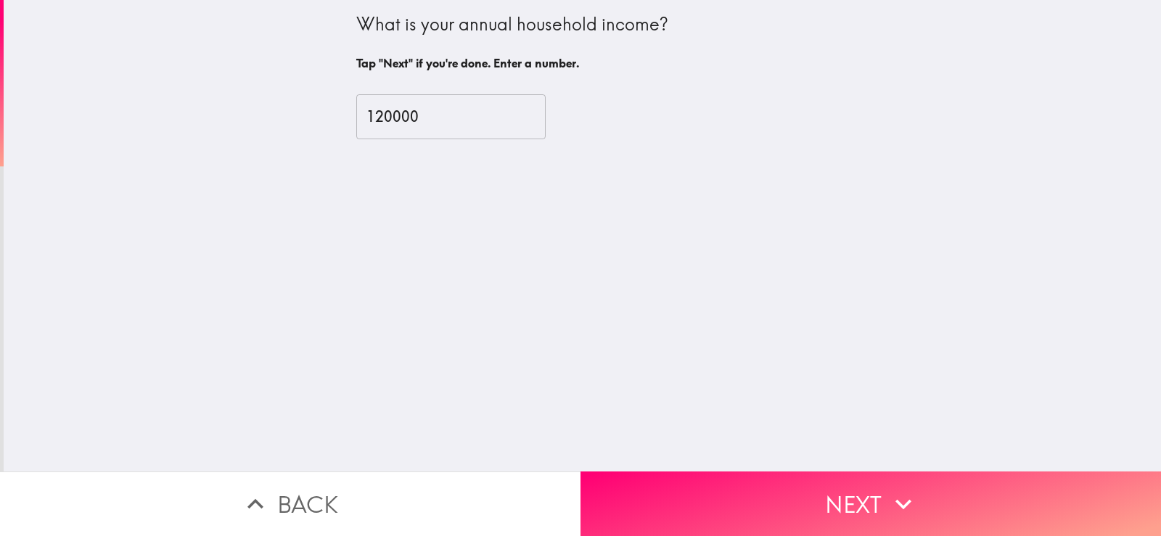
click at [409, 117] on input "120000" at bounding box center [450, 116] width 189 height 45
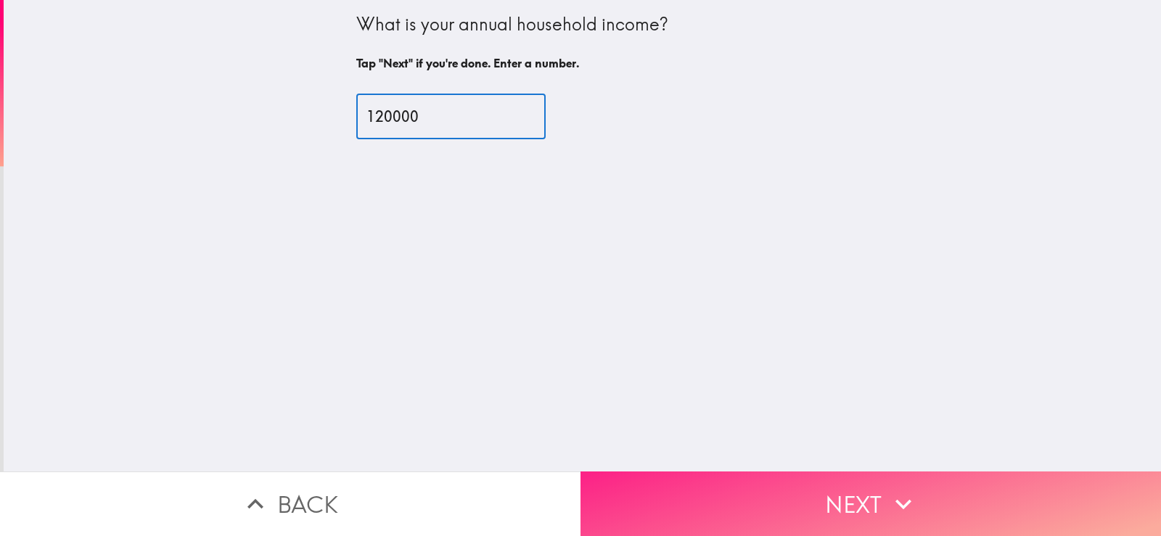
click at [731, 499] on button "Next" at bounding box center [871, 504] width 581 height 65
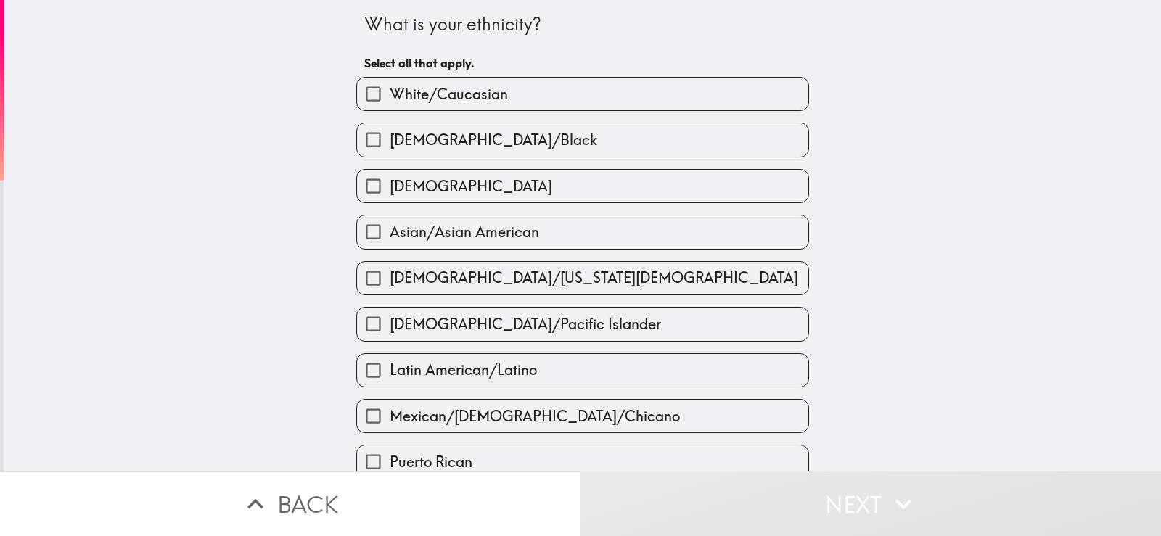
click at [456, 98] on span "White/Caucasian" at bounding box center [449, 94] width 118 height 20
click at [390, 98] on input "White/Caucasian" at bounding box center [373, 94] width 33 height 33
checkbox input "true"
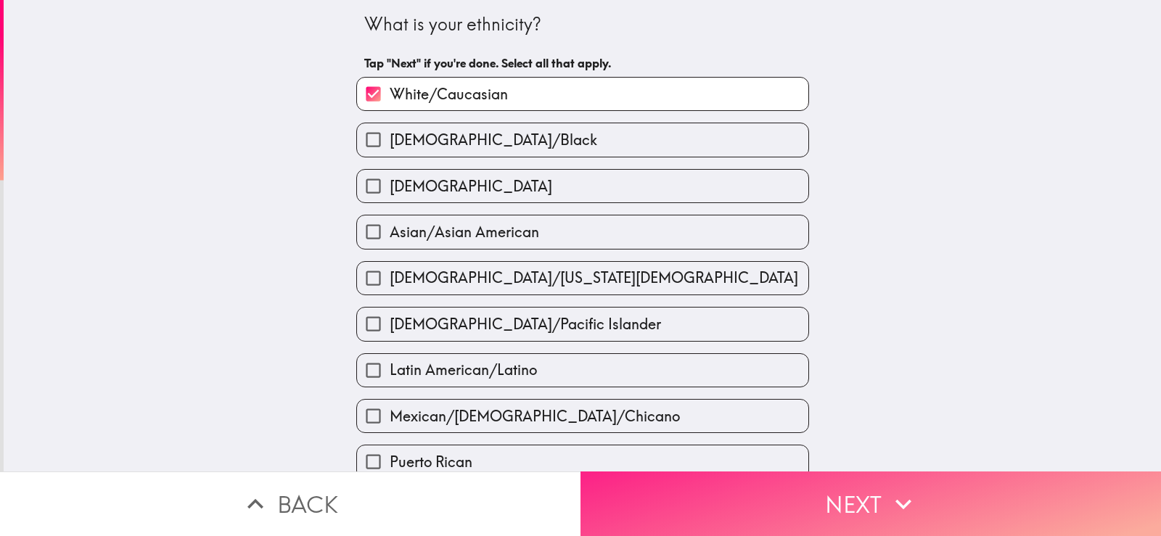
click at [790, 492] on button "Next" at bounding box center [871, 504] width 581 height 65
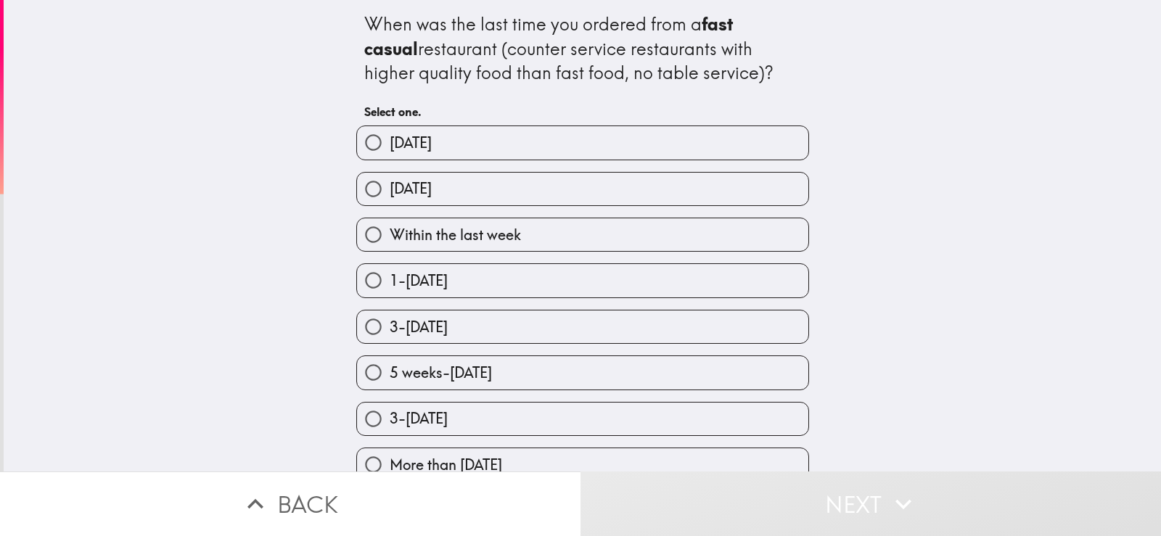
click at [453, 231] on span "Within the last week" at bounding box center [455, 235] width 131 height 20
click at [390, 231] on input "Within the last week" at bounding box center [373, 234] width 33 height 33
radio input "true"
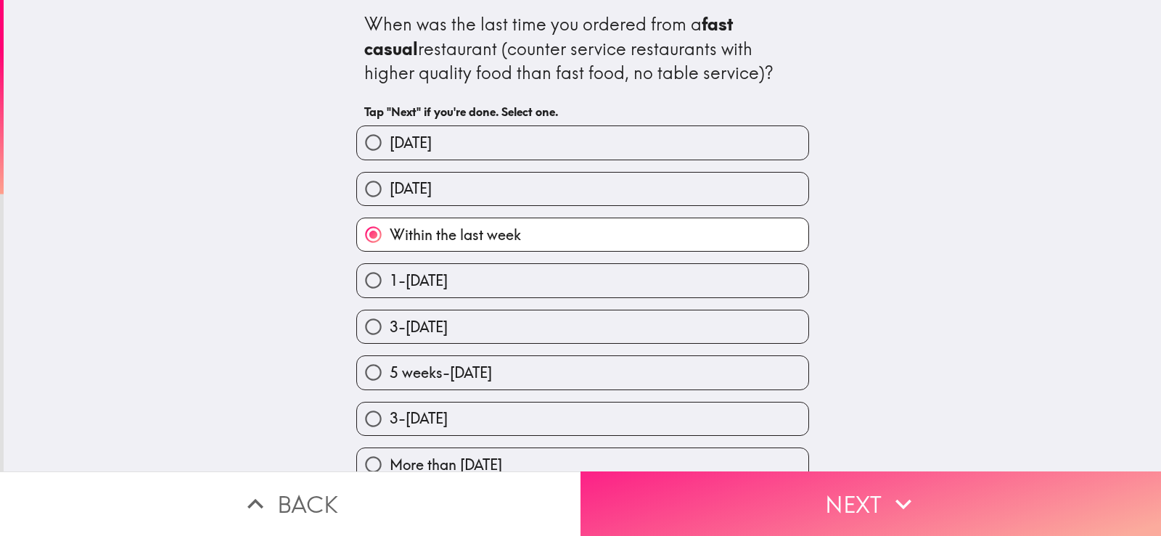
click at [763, 483] on button "Next" at bounding box center [871, 504] width 581 height 65
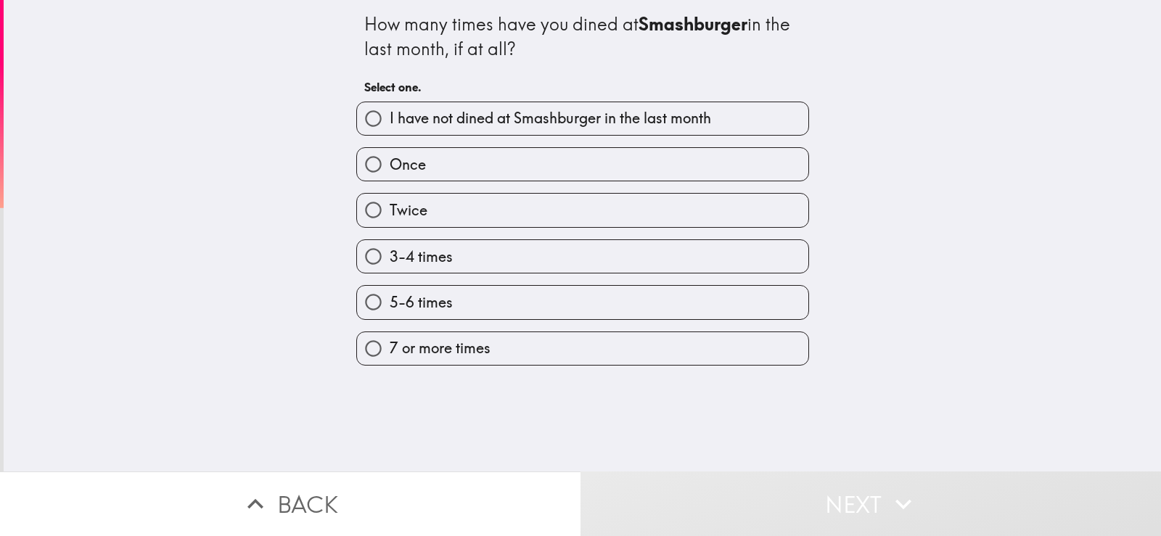
click at [419, 213] on label "Twice" at bounding box center [582, 210] width 451 height 33
click at [390, 213] on input "Twice" at bounding box center [373, 210] width 33 height 33
radio input "true"
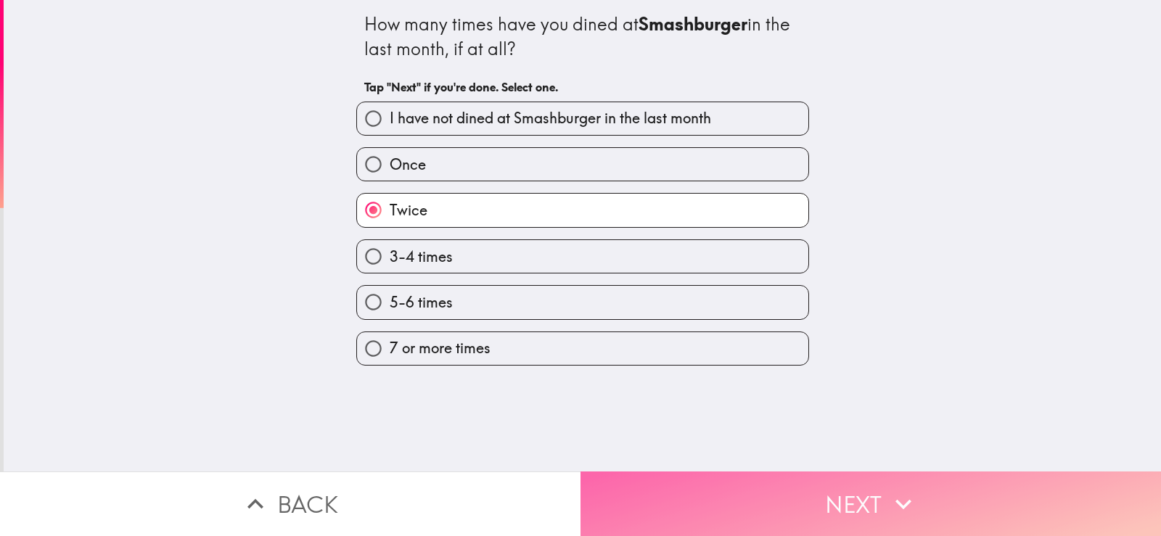
click at [776, 490] on button "Next" at bounding box center [871, 504] width 581 height 65
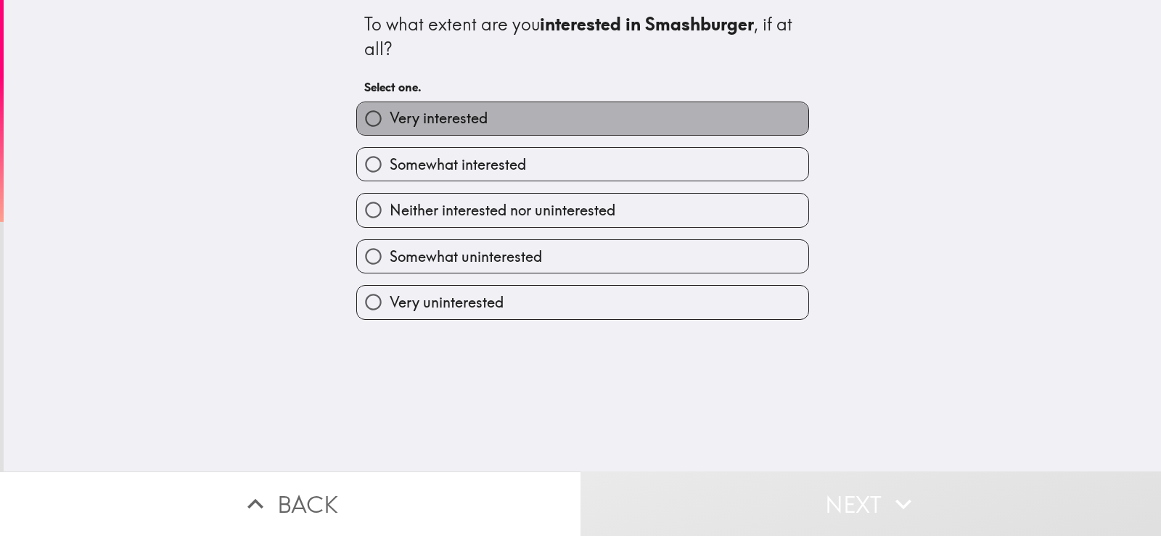
click at [430, 125] on span "Very interested" at bounding box center [439, 118] width 98 height 20
click at [390, 125] on input "Very interested" at bounding box center [373, 118] width 33 height 33
radio input "true"
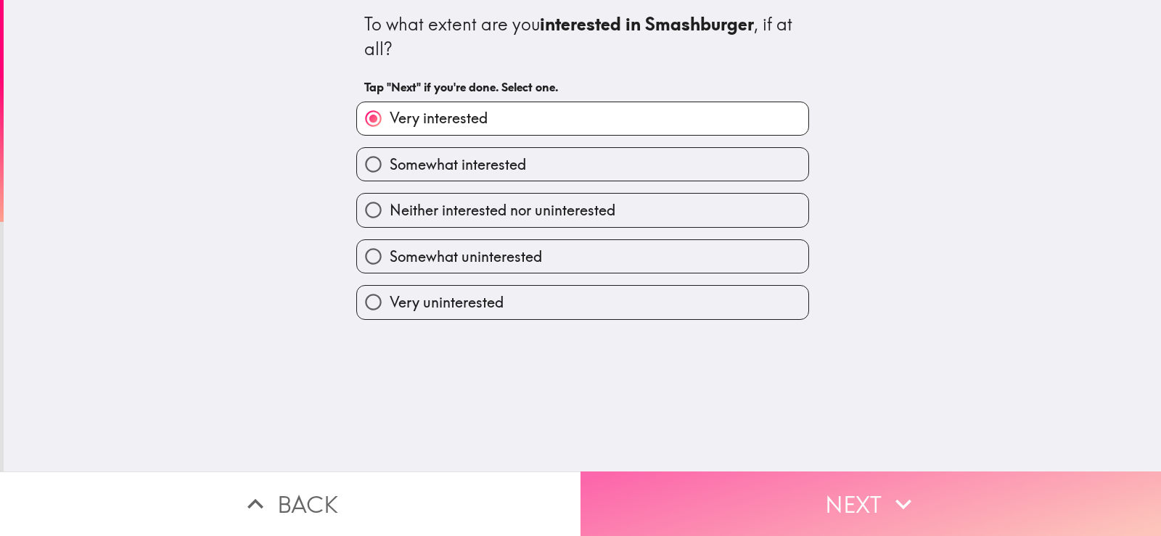
click at [861, 486] on button "Next" at bounding box center [871, 504] width 581 height 65
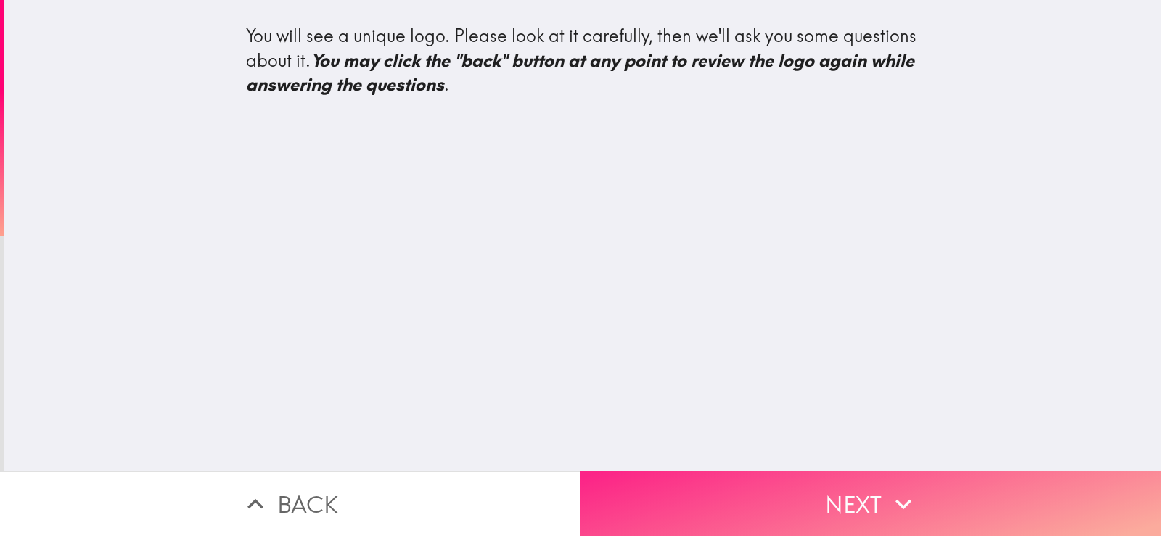
click at [758, 486] on button "Next" at bounding box center [871, 504] width 581 height 65
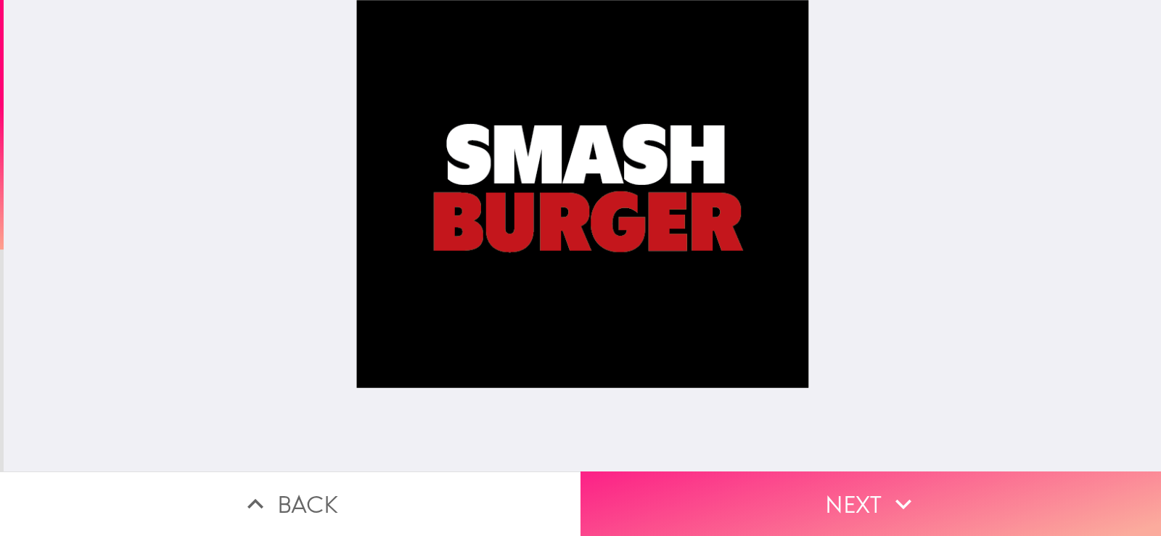
click at [800, 487] on button "Next" at bounding box center [871, 504] width 581 height 65
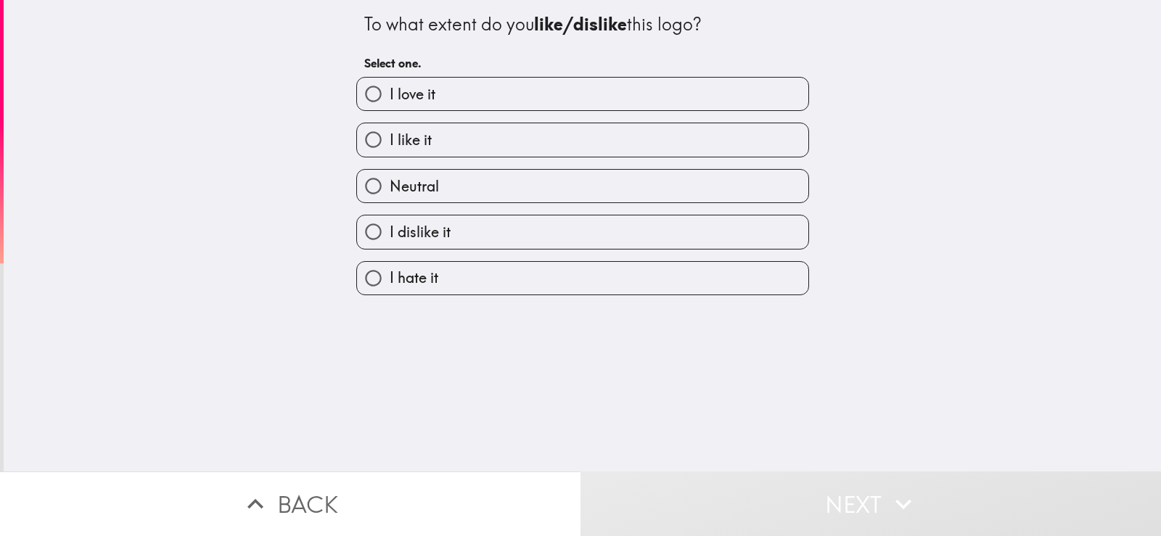
click at [454, 97] on label "I love it" at bounding box center [582, 94] width 451 height 33
click at [390, 97] on input "I love it" at bounding box center [373, 94] width 33 height 33
radio input "true"
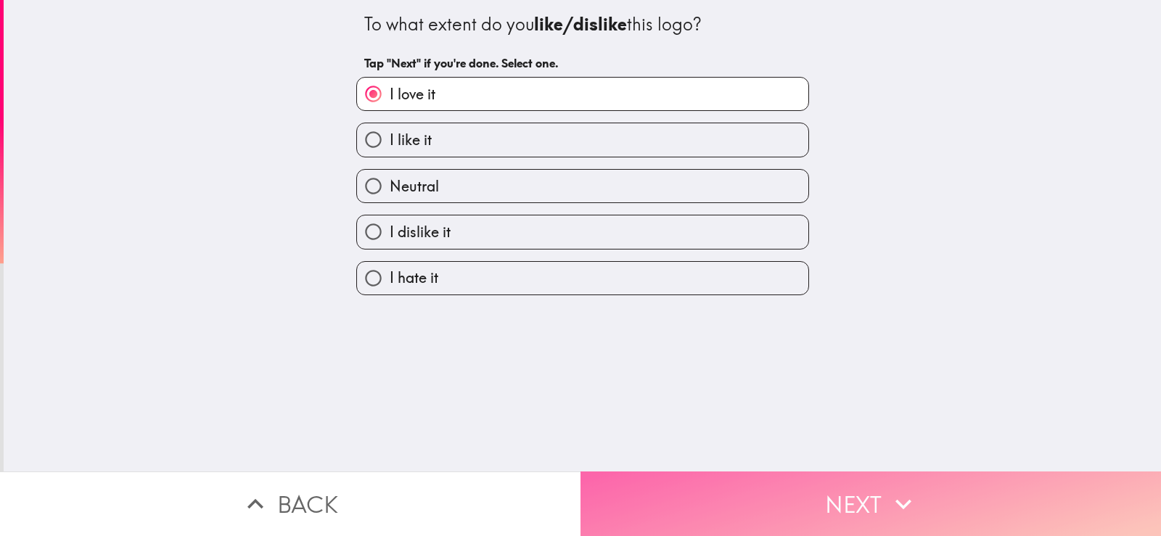
click at [739, 473] on button "Next" at bounding box center [871, 504] width 581 height 65
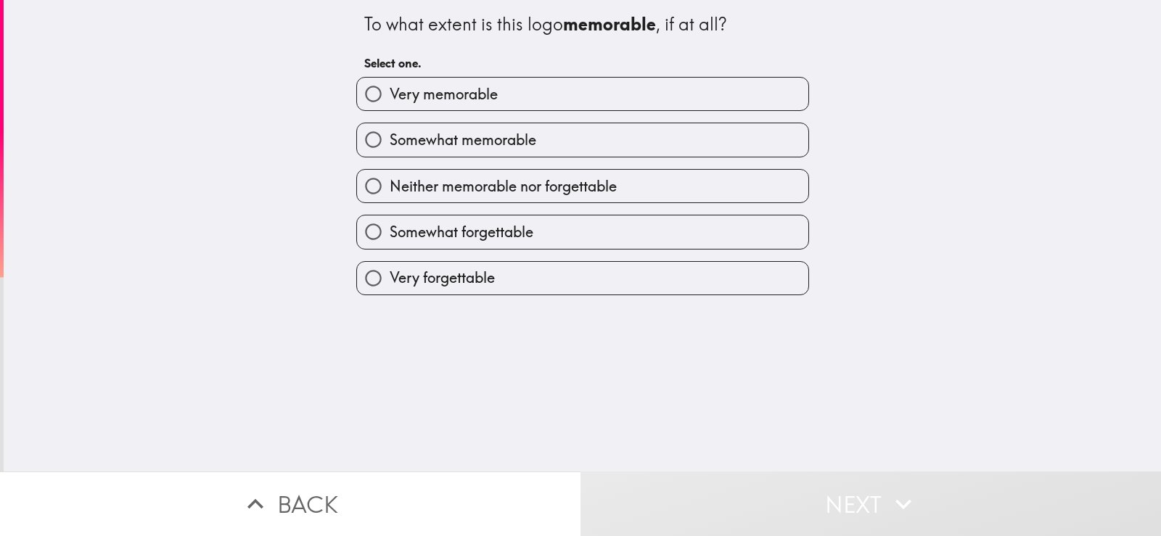
click at [447, 86] on span "Very memorable" at bounding box center [444, 94] width 108 height 20
click at [390, 86] on input "Very memorable" at bounding box center [373, 94] width 33 height 33
radio input "true"
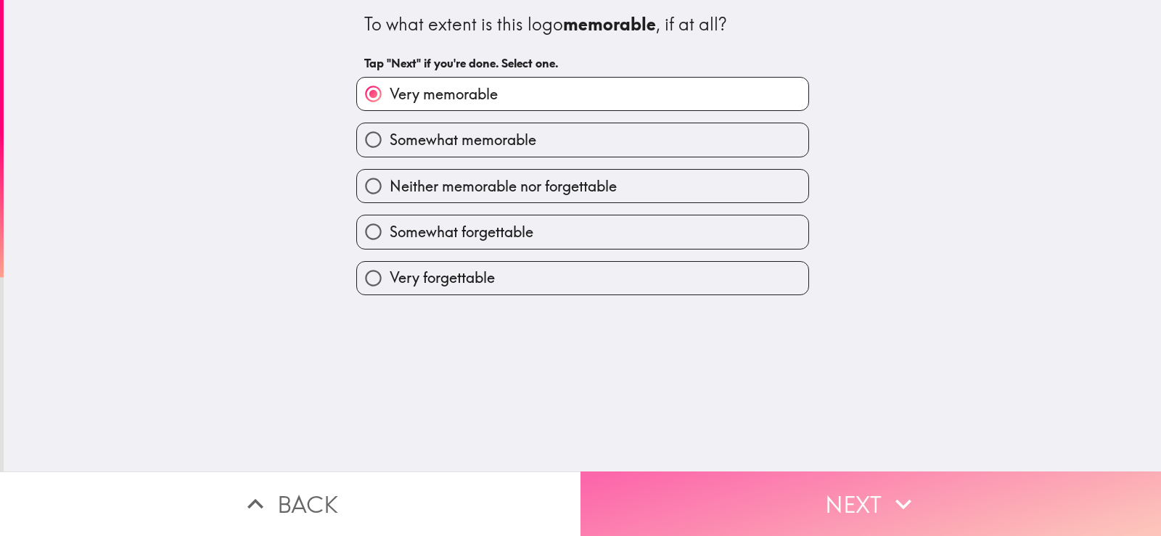
click at [711, 493] on button "Next" at bounding box center [871, 504] width 581 height 65
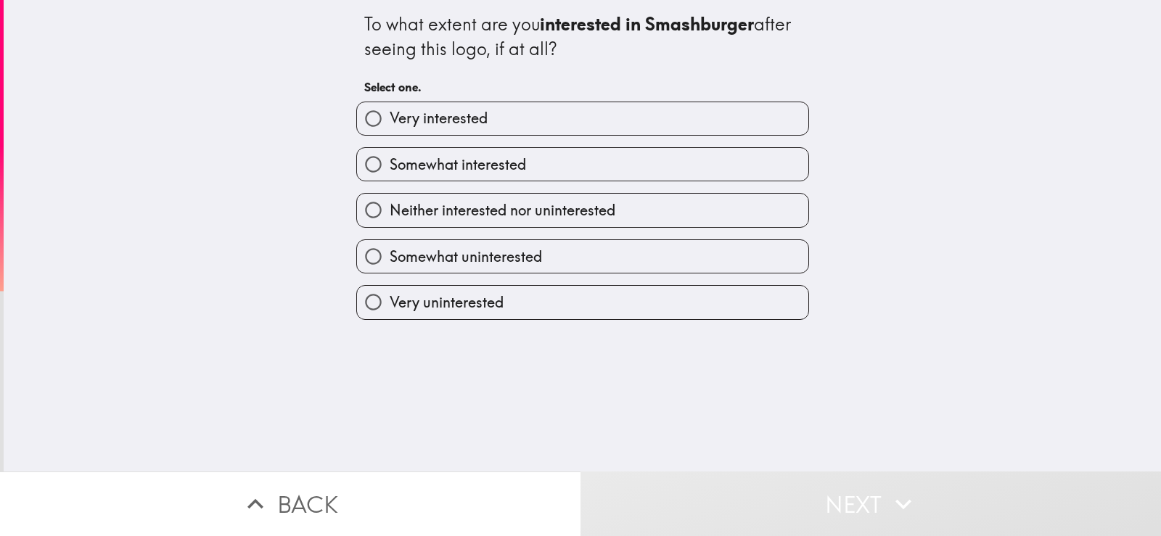
click at [448, 174] on span "Somewhat interested" at bounding box center [458, 165] width 136 height 20
click at [390, 174] on input "Somewhat interested" at bounding box center [373, 164] width 33 height 33
radio input "true"
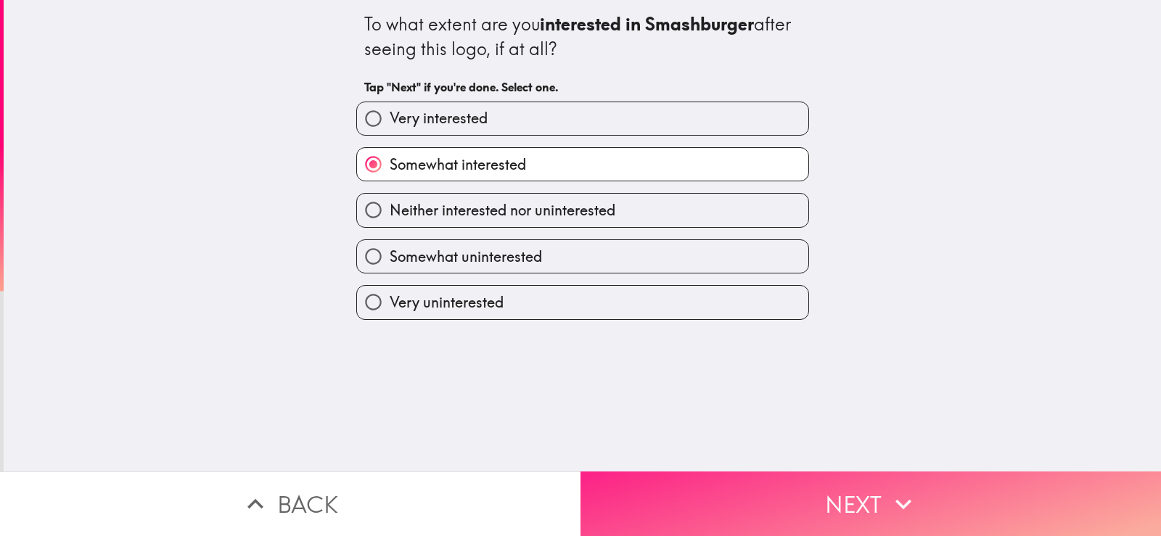
click at [726, 497] on button "Next" at bounding box center [871, 504] width 581 height 65
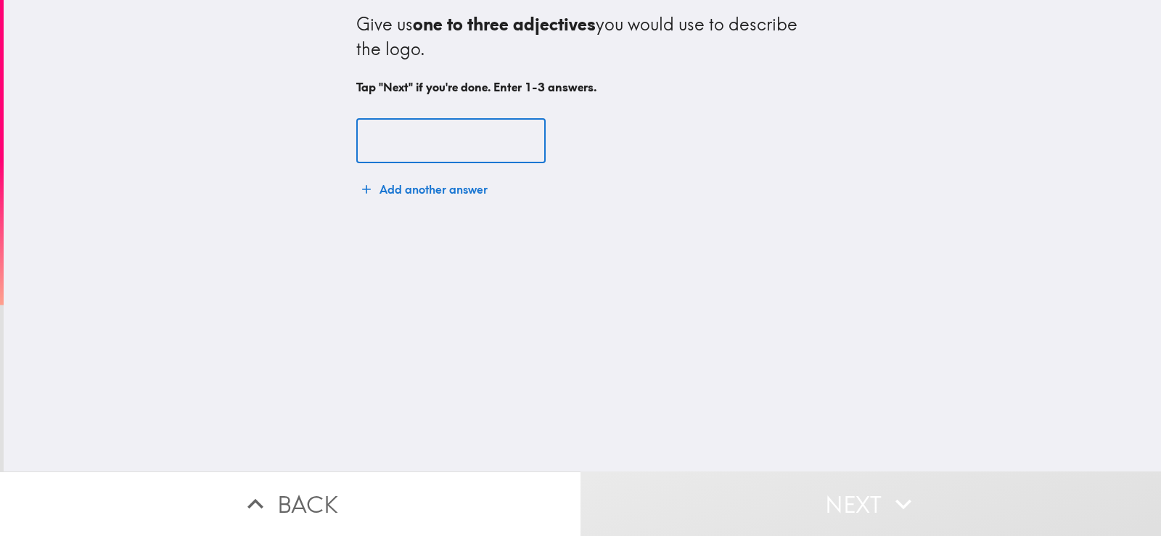
click at [427, 139] on input "text" at bounding box center [450, 141] width 189 height 45
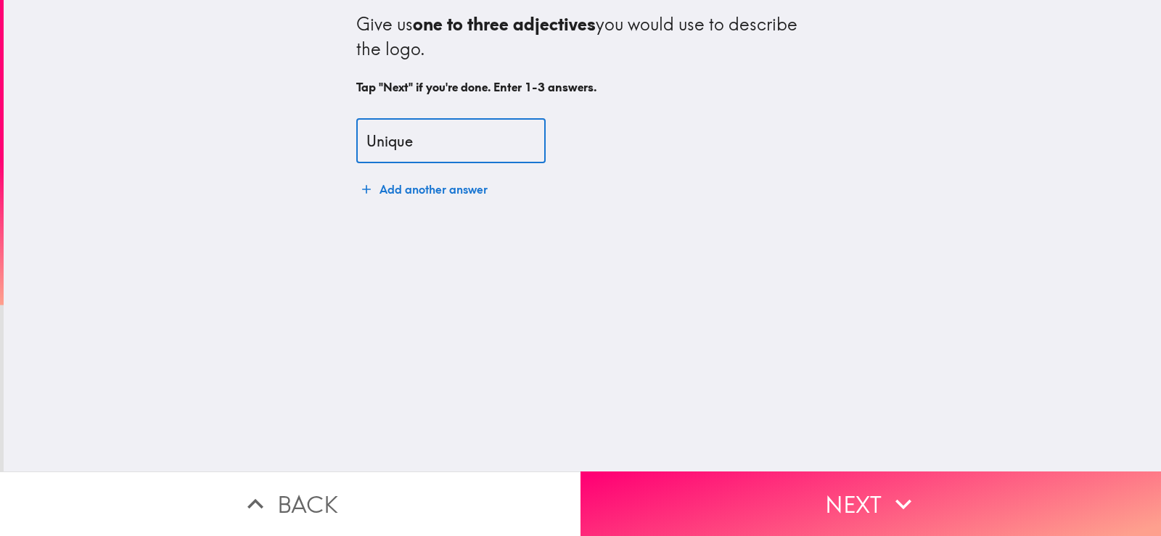
type input "Unique"
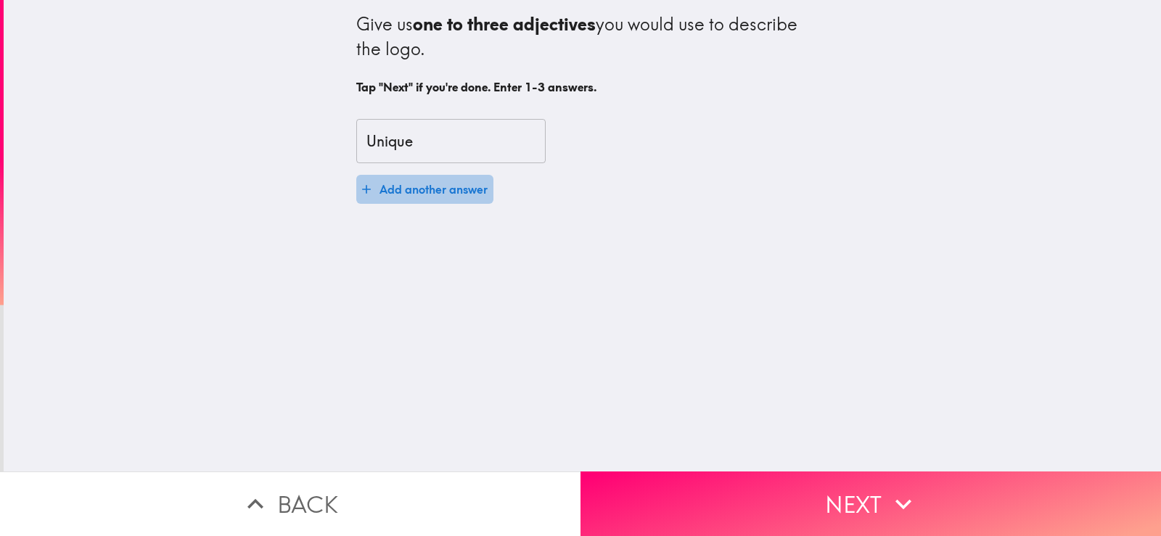
click at [397, 186] on button "Add another answer" at bounding box center [424, 189] width 137 height 29
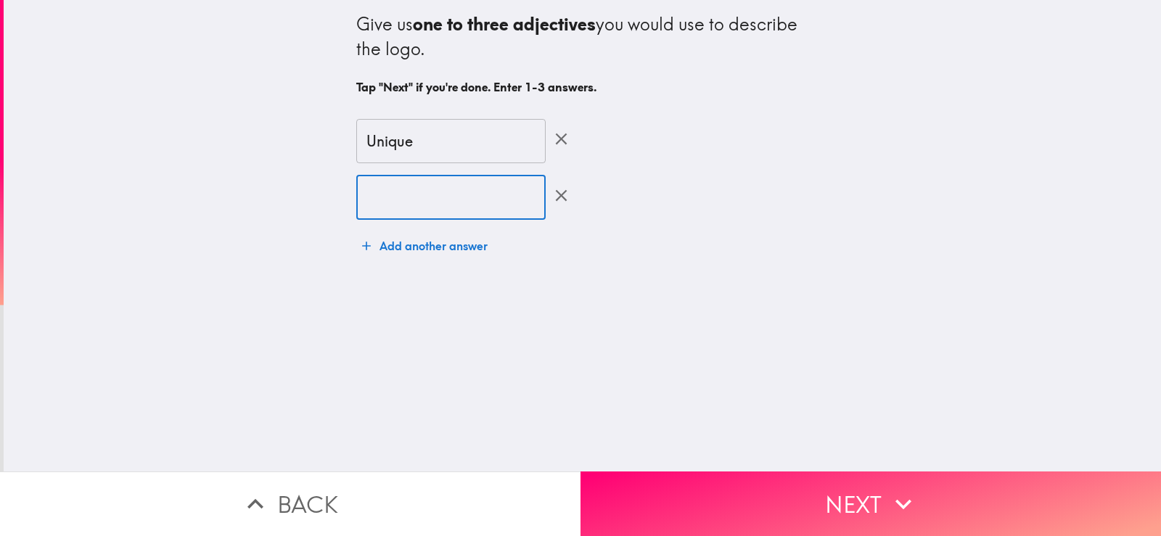
click at [395, 202] on input "text" at bounding box center [450, 197] width 189 height 45
type input "Premium"
click at [398, 245] on button "Add another answer" at bounding box center [424, 245] width 137 height 29
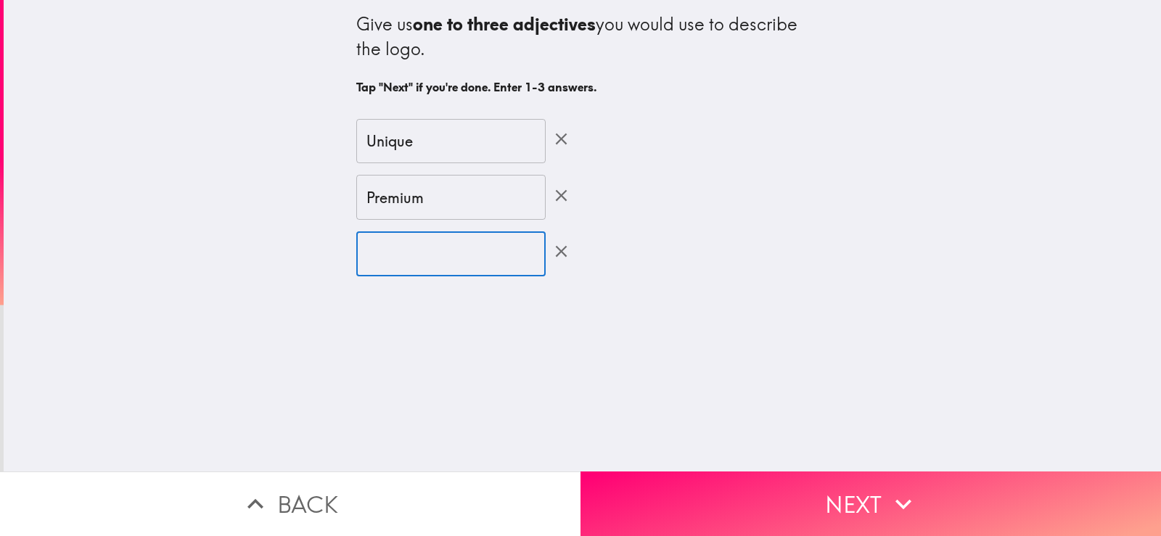
click at [395, 256] on input "text" at bounding box center [450, 253] width 189 height 45
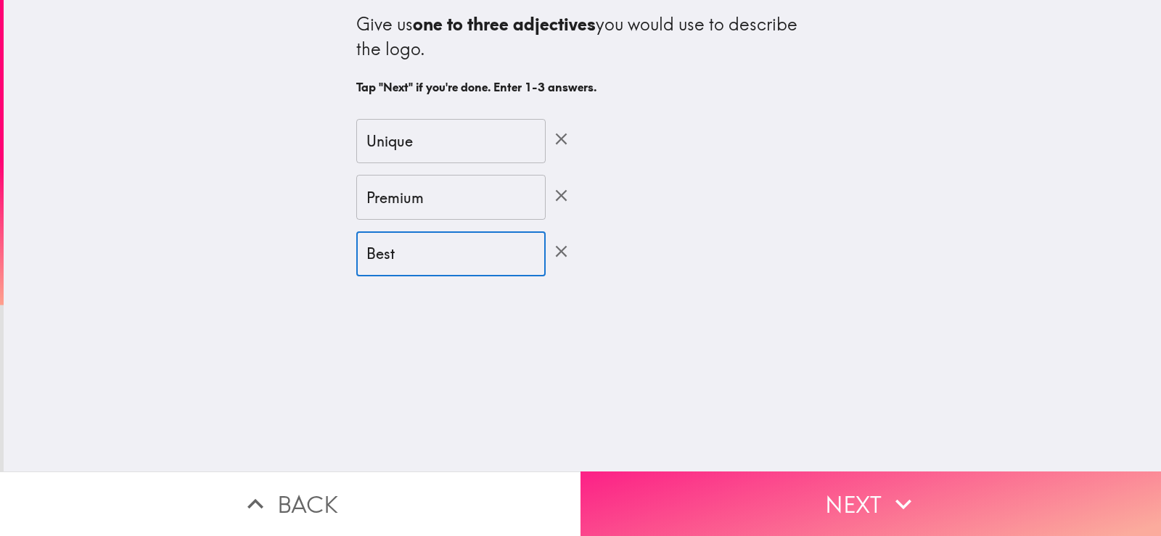
type input "Best"
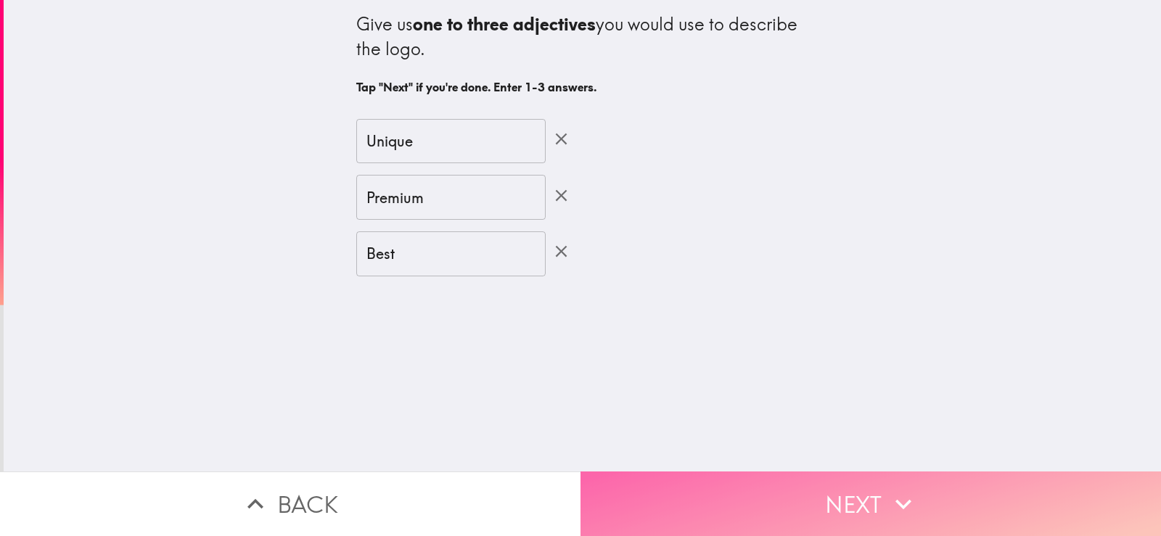
click at [834, 496] on button "Next" at bounding box center [871, 504] width 581 height 65
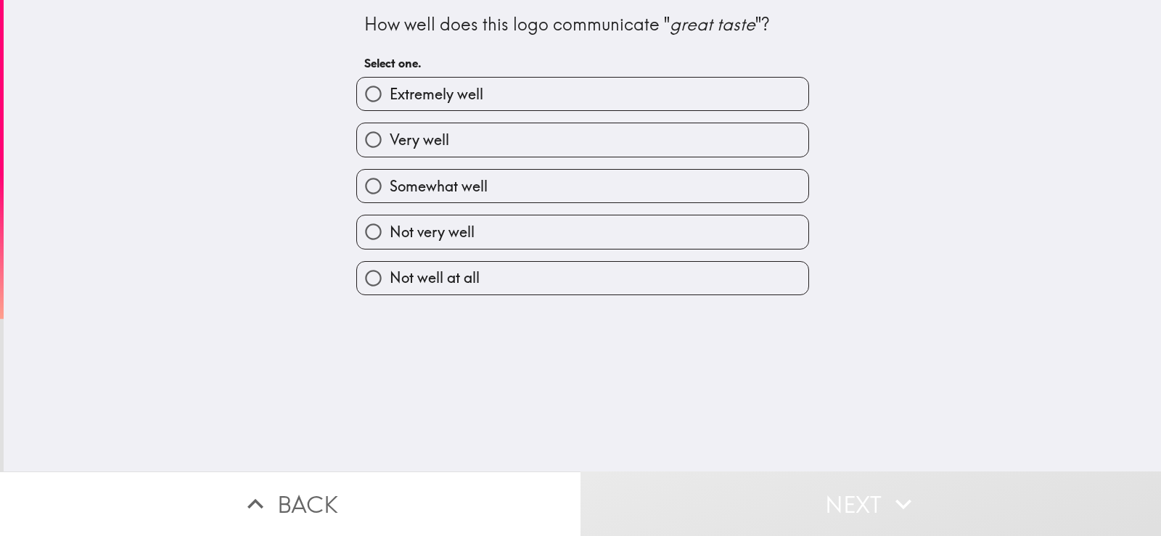
click at [432, 94] on span "Extremely well" at bounding box center [437, 94] width 94 height 20
click at [390, 94] on input "Extremely well" at bounding box center [373, 94] width 33 height 33
radio input "true"
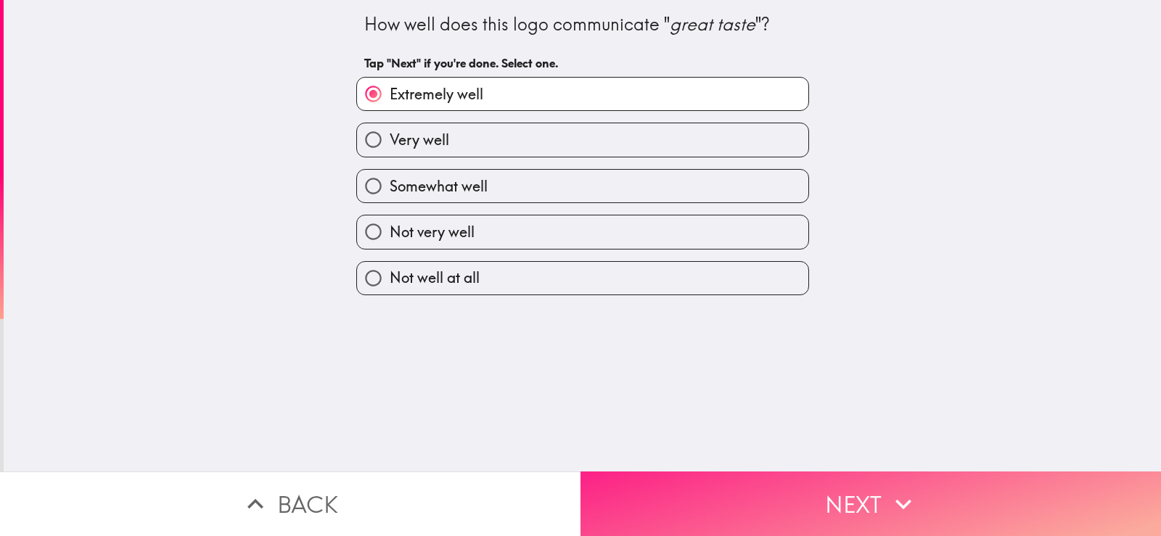
click at [857, 494] on button "Next" at bounding box center [871, 504] width 581 height 65
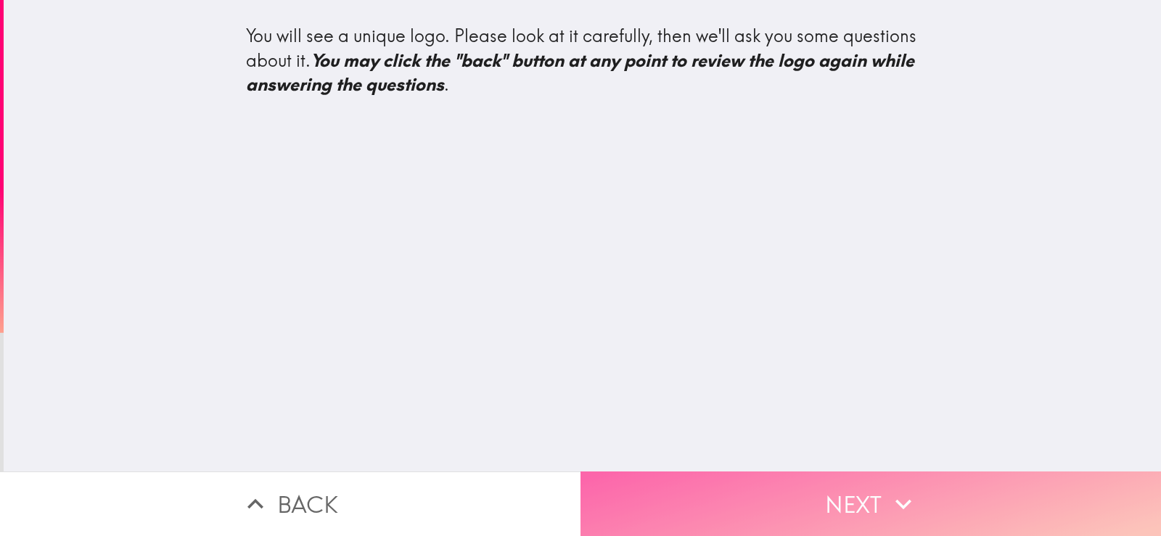
click at [697, 483] on button "Next" at bounding box center [871, 504] width 581 height 65
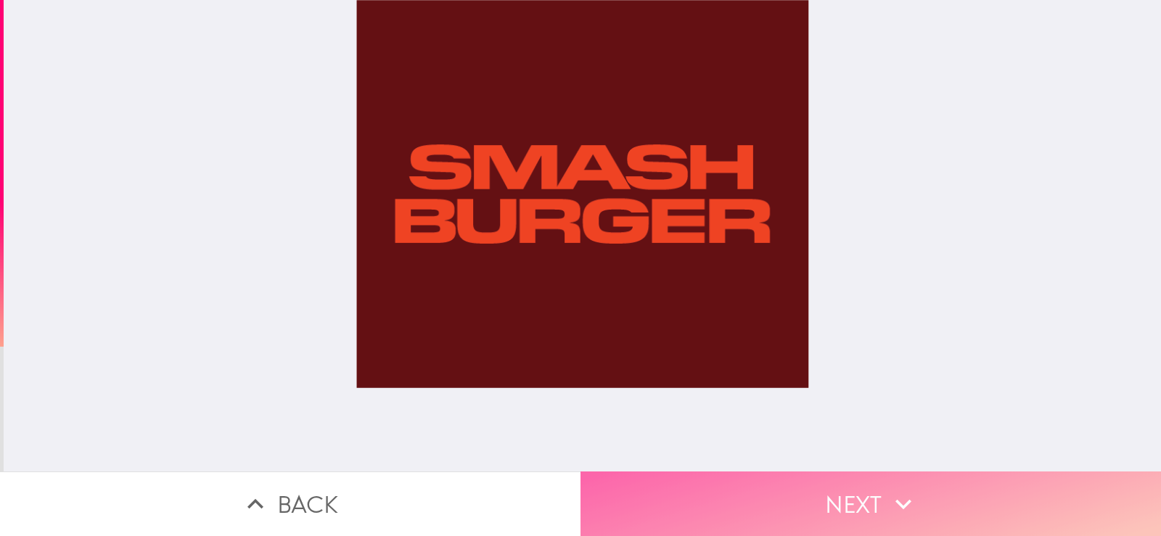
click at [829, 499] on button "Next" at bounding box center [871, 504] width 581 height 65
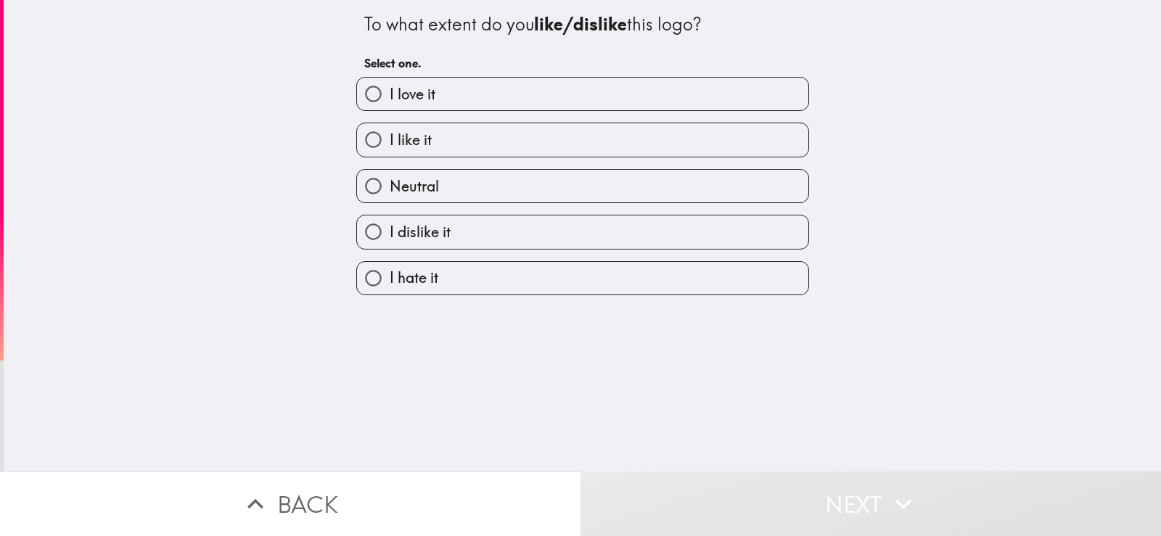
click at [457, 109] on label "I love it" at bounding box center [582, 94] width 451 height 33
click at [390, 109] on input "I love it" at bounding box center [373, 94] width 33 height 33
radio input "true"
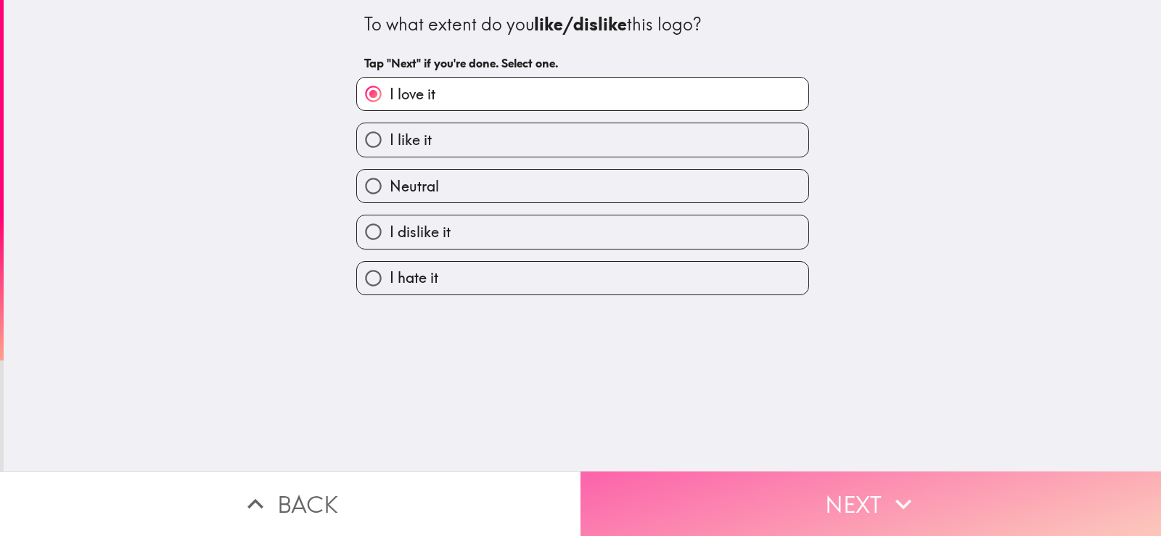
click at [840, 474] on button "Next" at bounding box center [871, 504] width 581 height 65
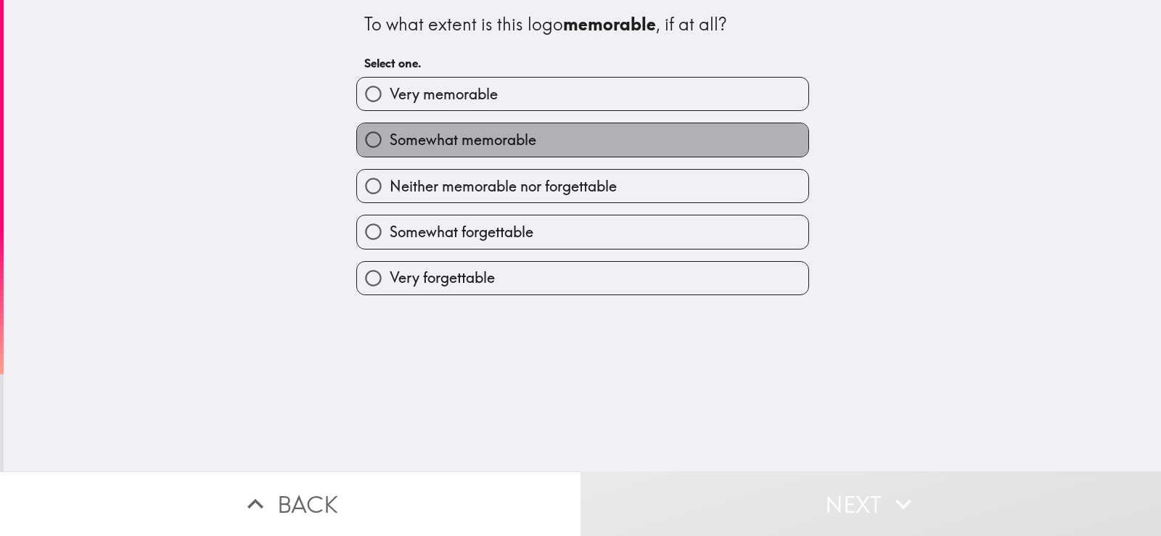
click at [424, 146] on span "Somewhat memorable" at bounding box center [463, 140] width 147 height 20
click at [390, 146] on input "Somewhat memorable" at bounding box center [373, 139] width 33 height 33
radio input "true"
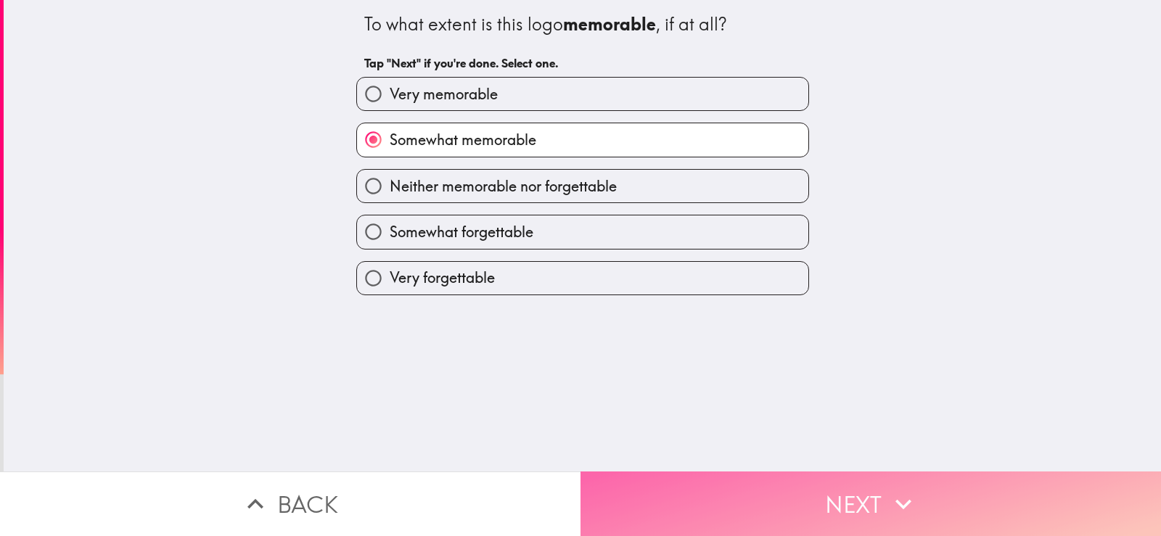
click at [747, 472] on button "Next" at bounding box center [871, 504] width 581 height 65
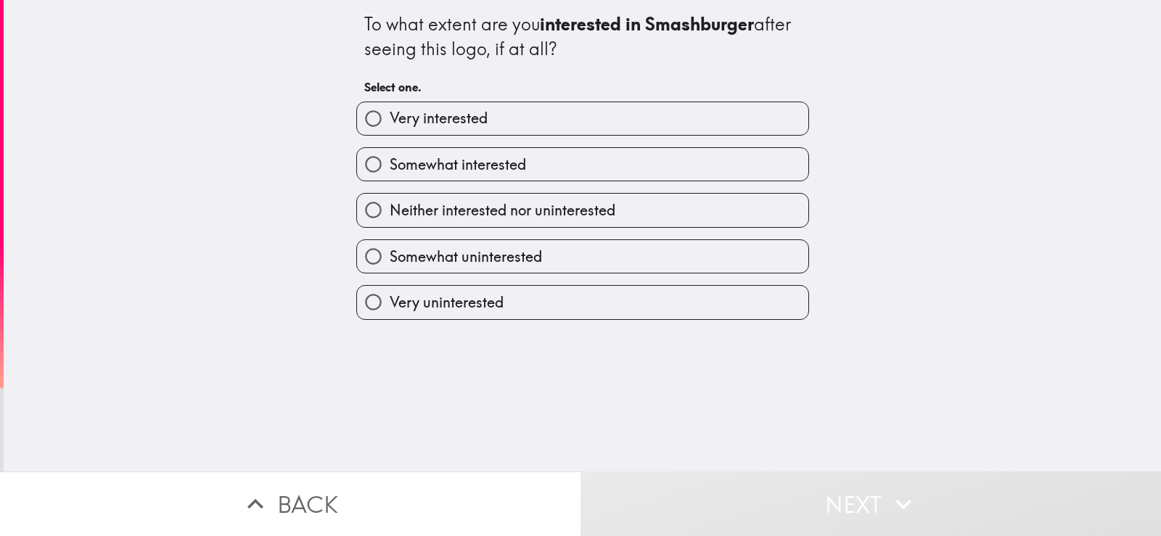
click at [435, 105] on label "Very interested" at bounding box center [582, 118] width 451 height 33
click at [390, 105] on input "Very interested" at bounding box center [373, 118] width 33 height 33
radio input "true"
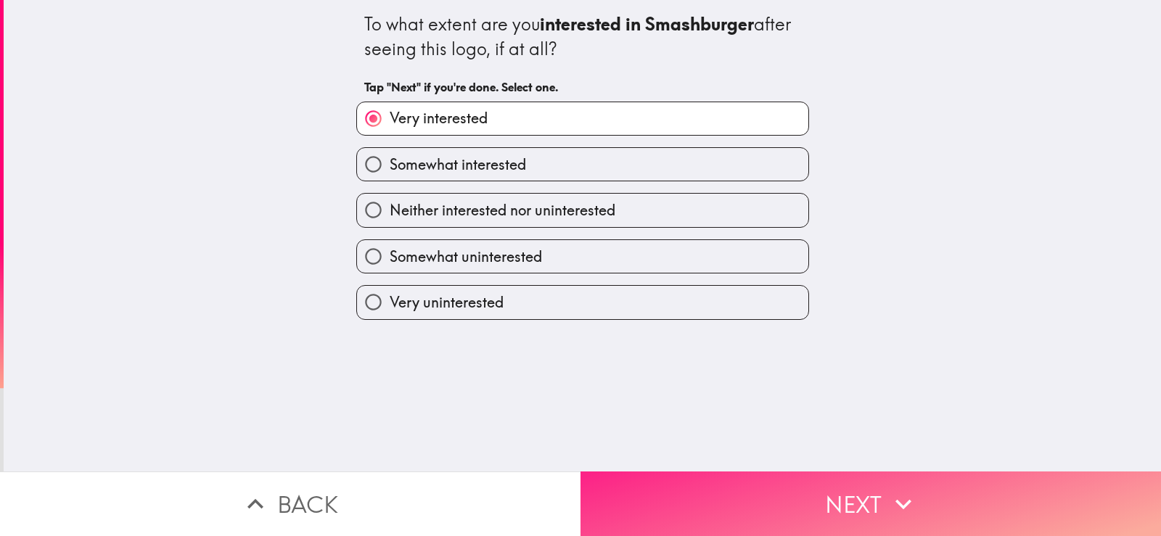
click at [787, 490] on button "Next" at bounding box center [871, 504] width 581 height 65
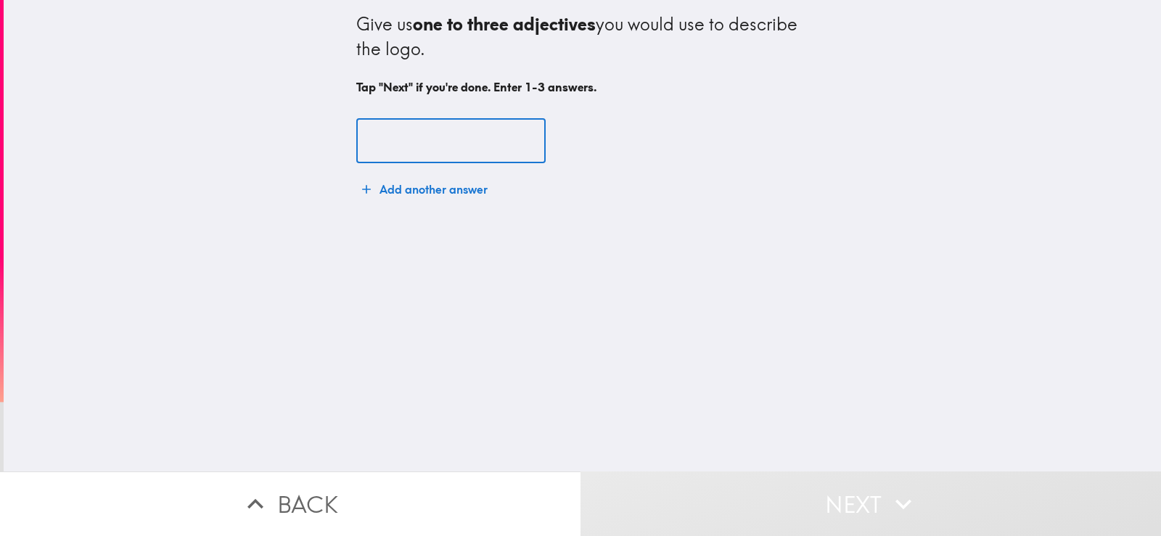
click at [414, 134] on input "text" at bounding box center [450, 141] width 189 height 45
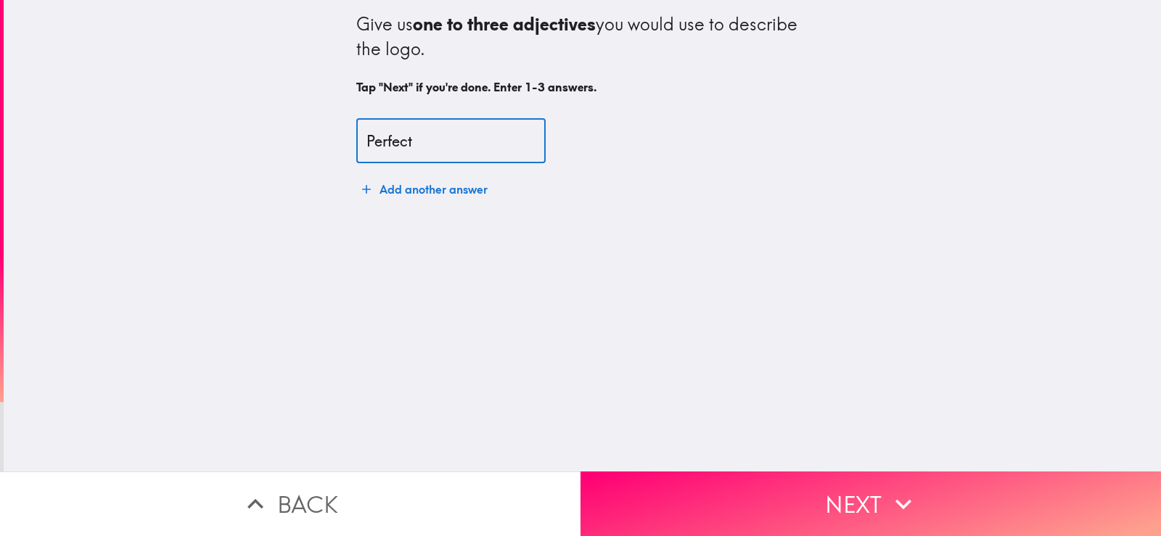
type input "Perfect"
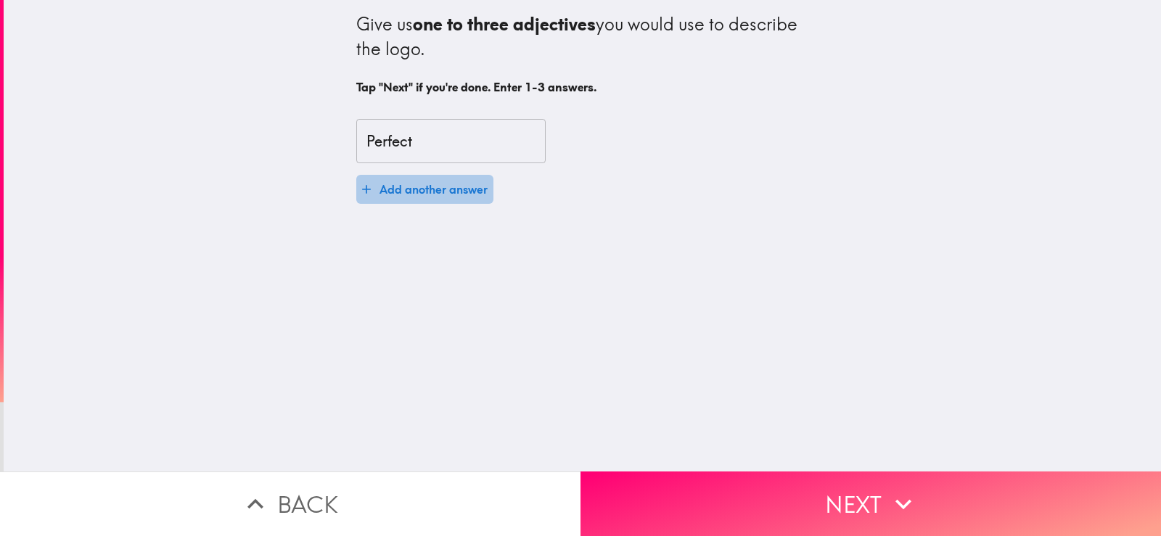
click at [387, 194] on button "Add another answer" at bounding box center [424, 189] width 137 height 29
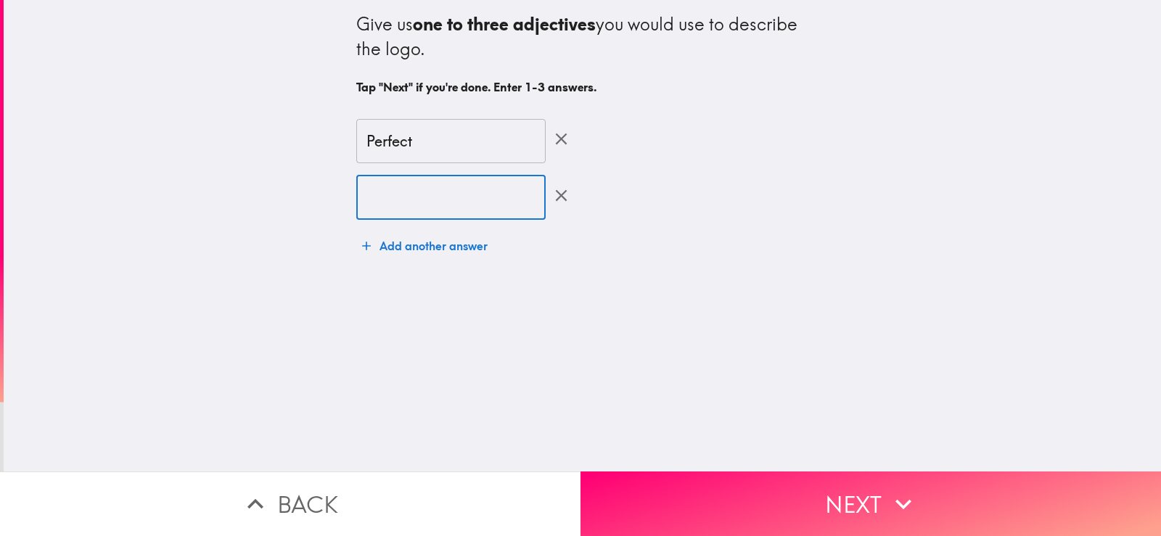
click at [411, 200] on input "text" at bounding box center [450, 197] width 189 height 45
type input "Attractive"
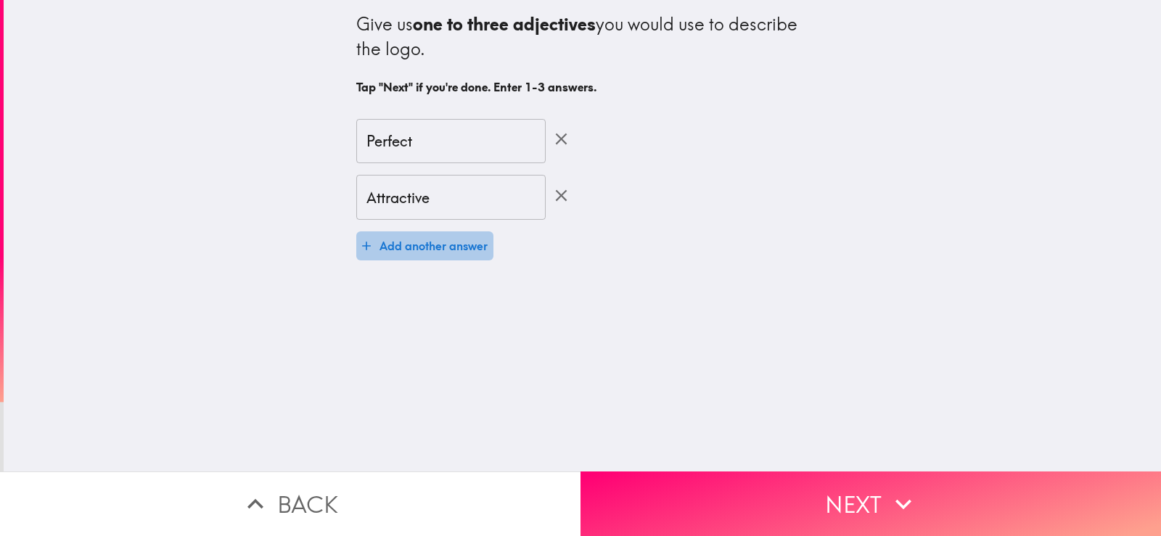
click at [420, 252] on button "Add another answer" at bounding box center [424, 245] width 137 height 29
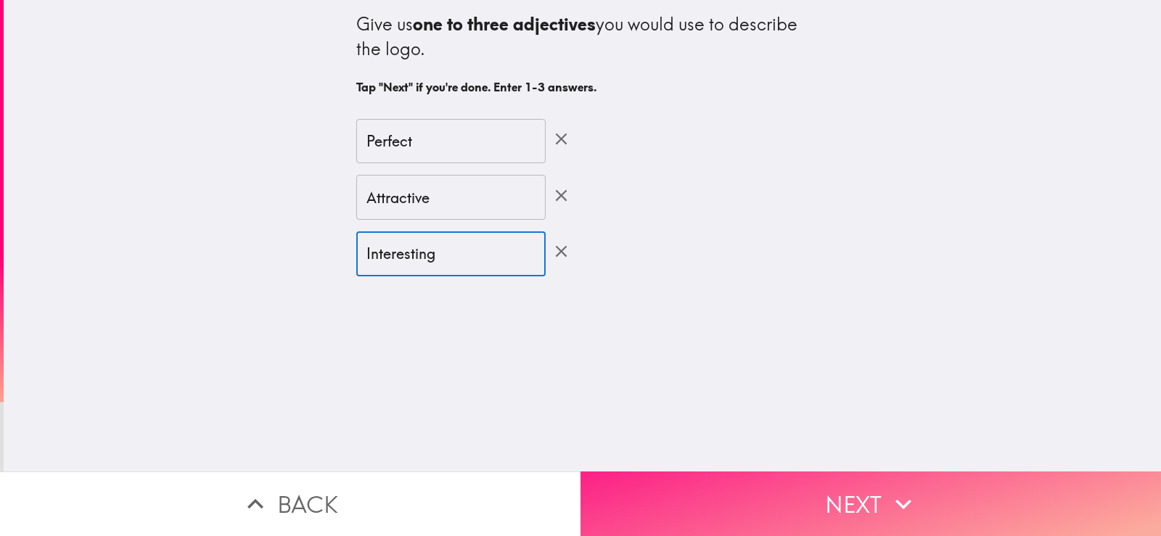
type input "Interesting"
click at [768, 492] on button "Next" at bounding box center [871, 504] width 581 height 65
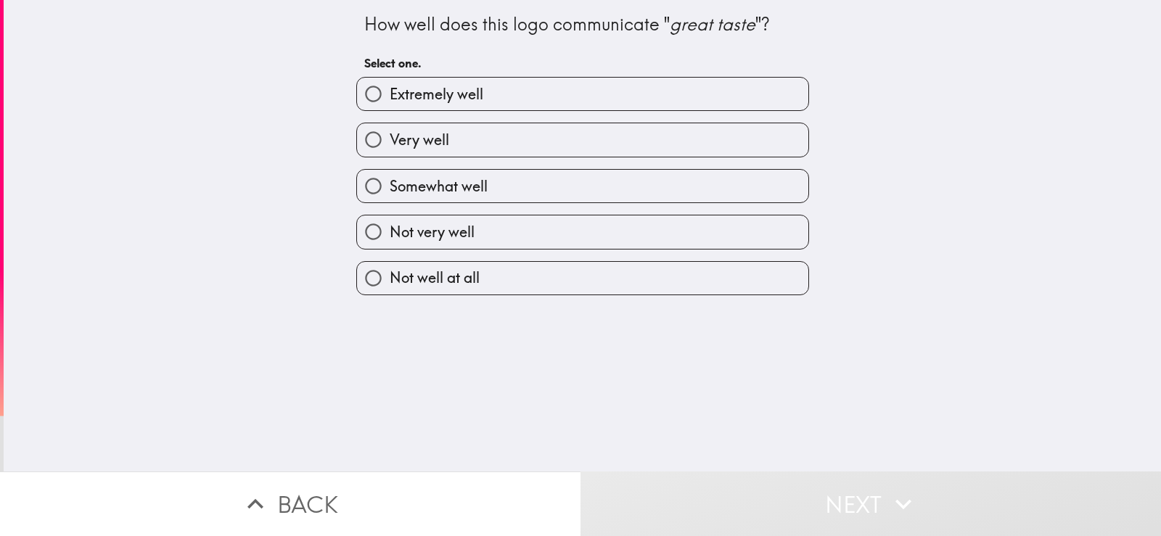
click at [407, 83] on label "Extremely well" at bounding box center [582, 94] width 451 height 33
click at [390, 83] on input "Extremely well" at bounding box center [373, 94] width 33 height 33
radio input "true"
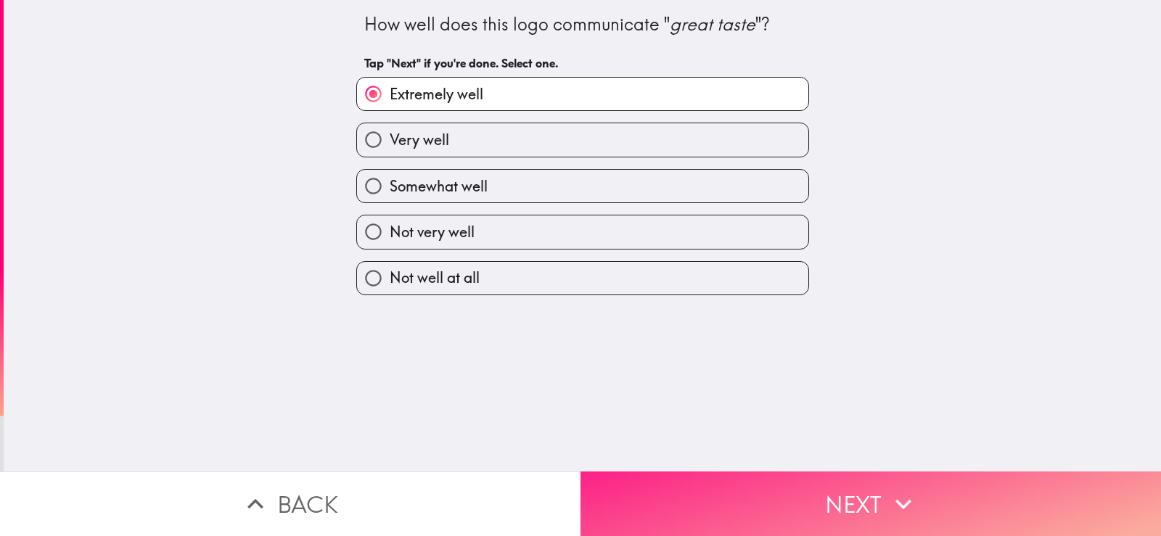
click at [845, 497] on button "Next" at bounding box center [871, 504] width 581 height 65
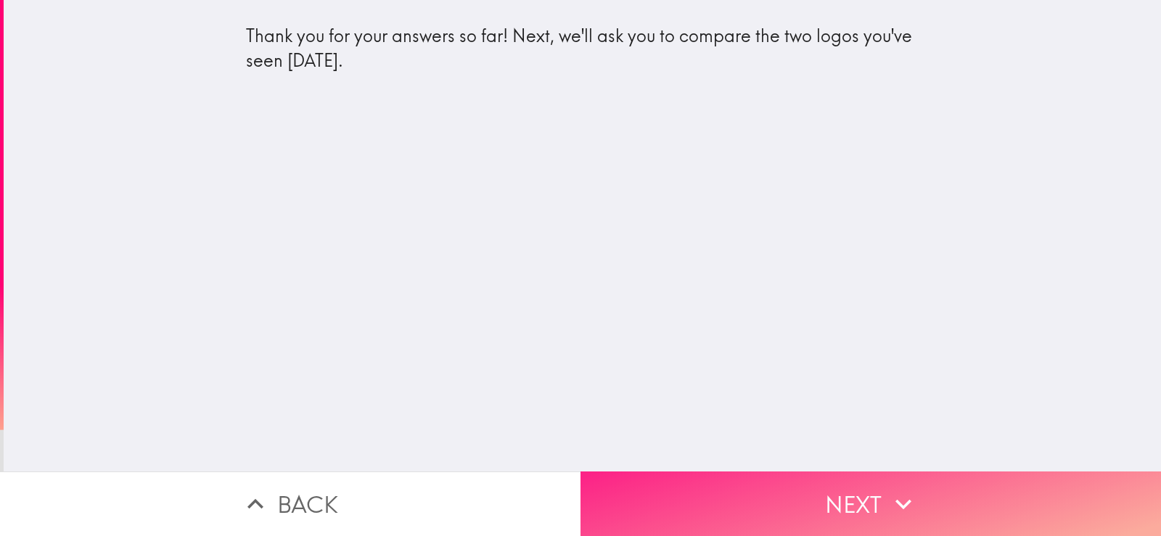
click at [792, 472] on button "Next" at bounding box center [871, 504] width 581 height 65
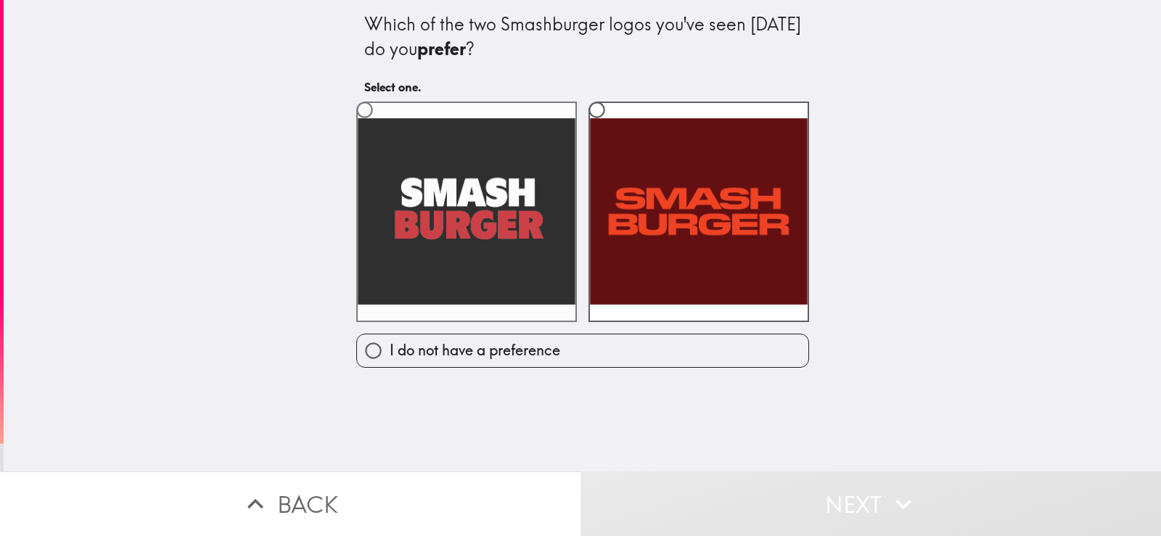
click at [426, 273] on label at bounding box center [466, 212] width 221 height 221
click at [381, 126] on input "radio" at bounding box center [364, 110] width 33 height 33
radio input "true"
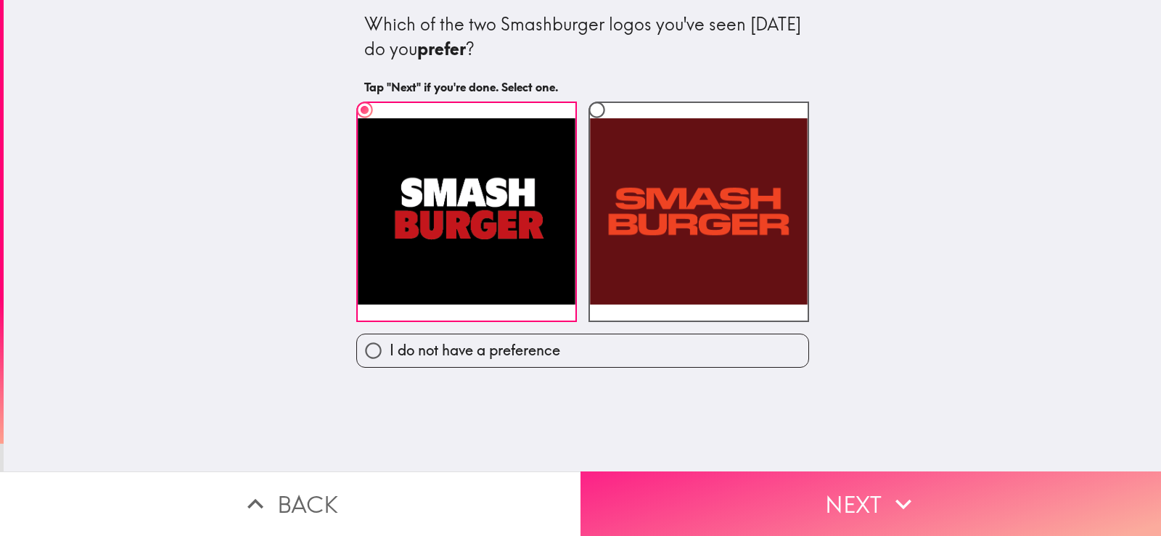
click at [722, 482] on button "Next" at bounding box center [871, 504] width 581 height 65
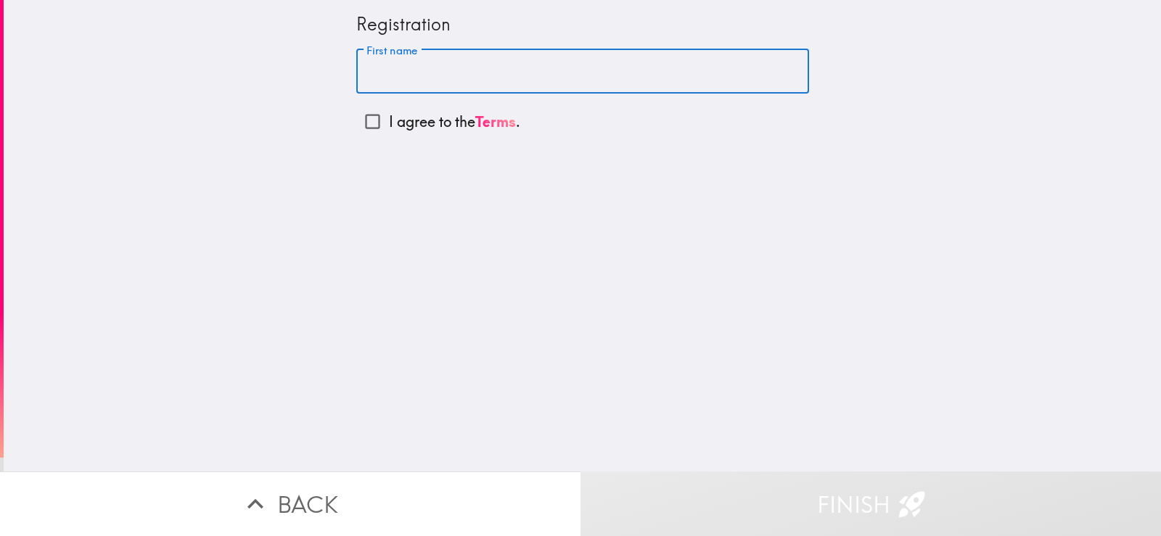
click at [399, 75] on input "First name" at bounding box center [582, 71] width 453 height 45
click at [399, 123] on p "I agree to the Terms ." at bounding box center [454, 122] width 131 height 20
click at [389, 123] on input "I agree to the Terms ." at bounding box center [372, 121] width 33 height 33
checkbox input "true"
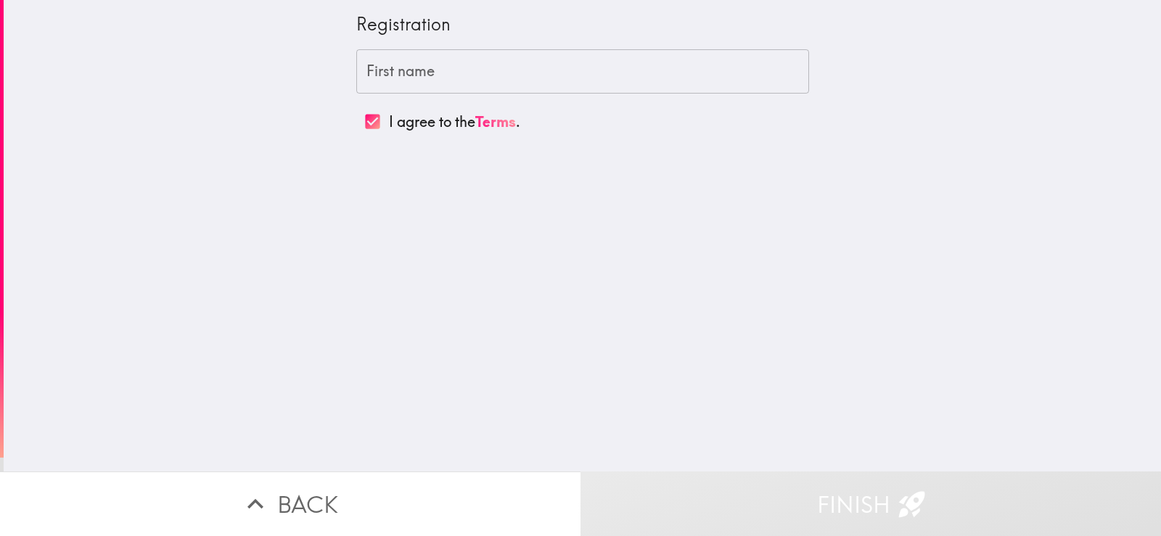
click at [399, 66] on input "First name" at bounding box center [582, 71] width 453 height 45
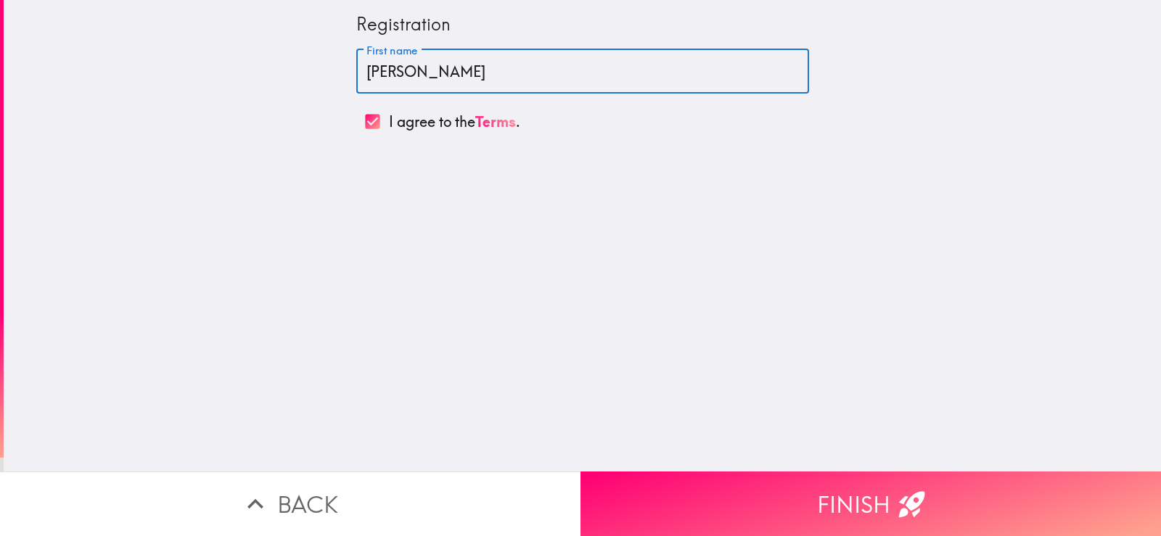
type input "[PERSON_NAME]"
click at [392, 262] on div "Registration First name [PERSON_NAME] First name I agree to the Terms ." at bounding box center [582, 236] width 1157 height 472
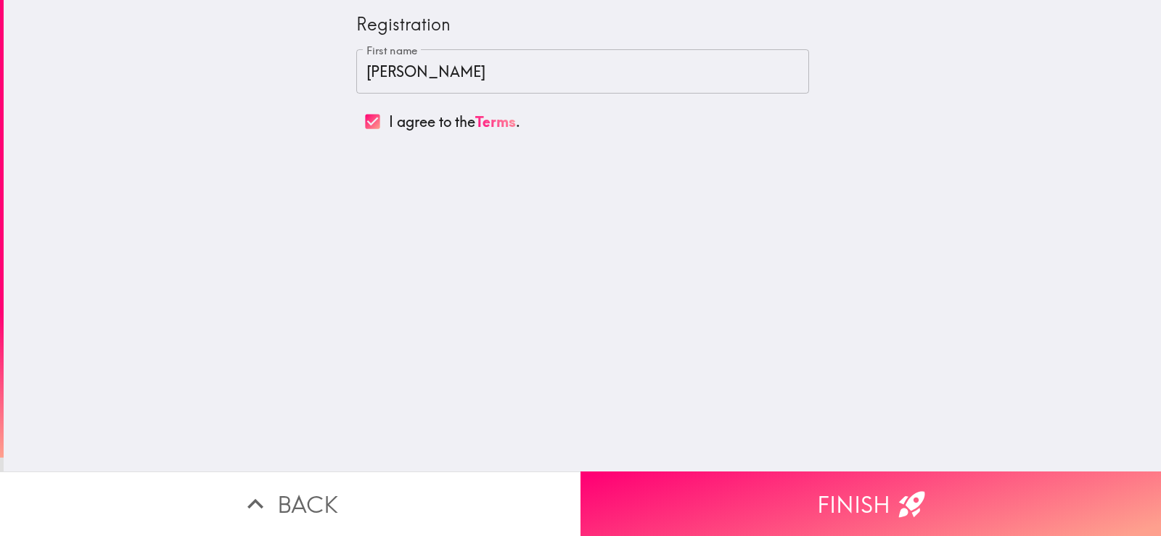
click at [808, 484] on button "Finish" at bounding box center [871, 504] width 581 height 65
